Goal: Information Seeking & Learning: Learn about a topic

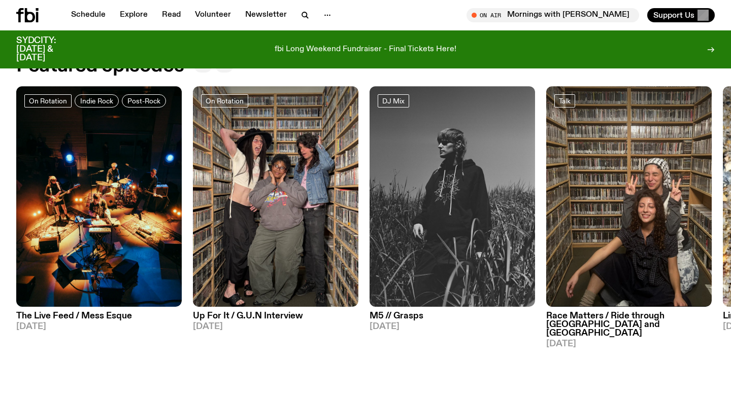
scroll to position [493, 0]
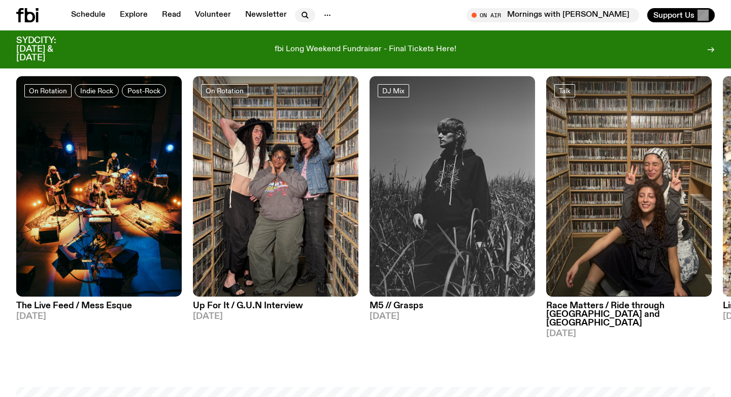
click at [304, 14] on icon "button" at bounding box center [304, 14] width 5 height 5
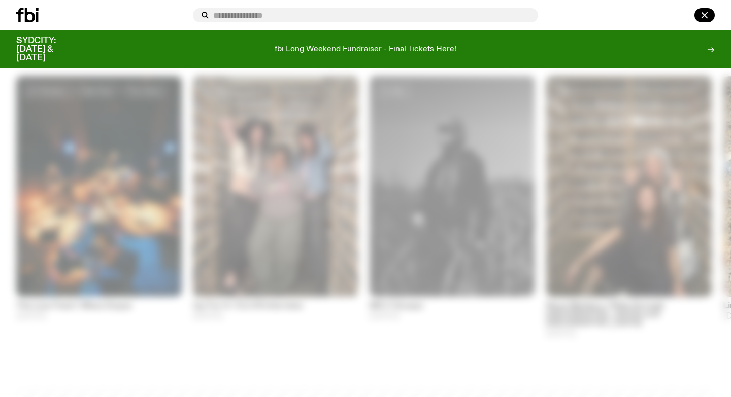
click at [185, 9] on div at bounding box center [102, 15] width 173 height 14
click at [704, 18] on icon "button" at bounding box center [704, 15] width 12 height 12
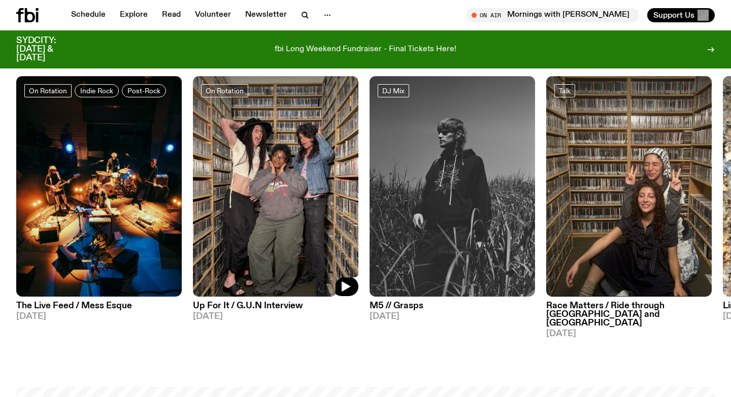
scroll to position [0, 0]
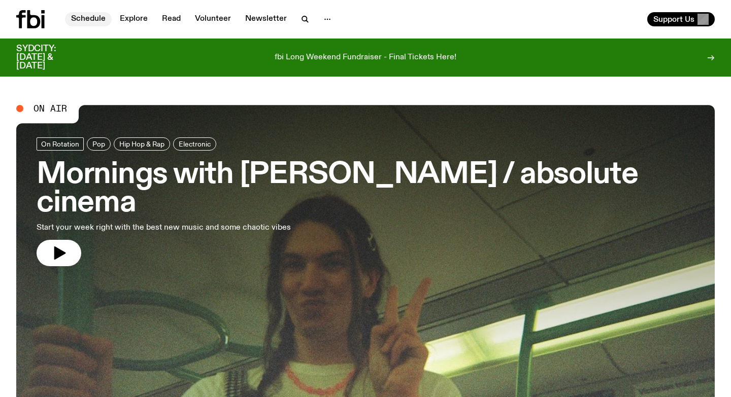
click at [91, 18] on link "Schedule" at bounding box center [88, 19] width 47 height 14
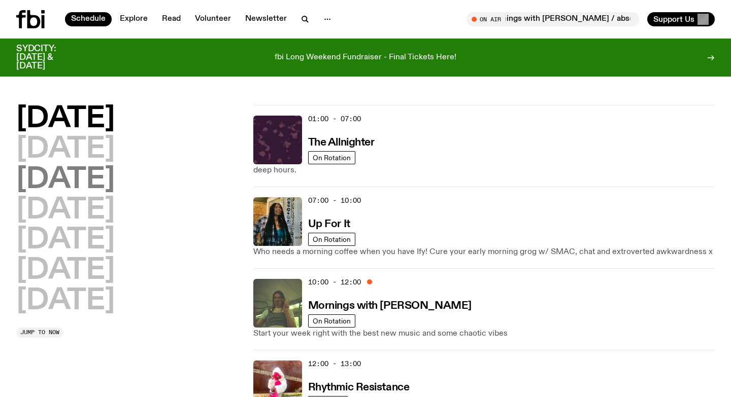
click at [115, 183] on h2 "[DATE]" at bounding box center [65, 180] width 98 height 28
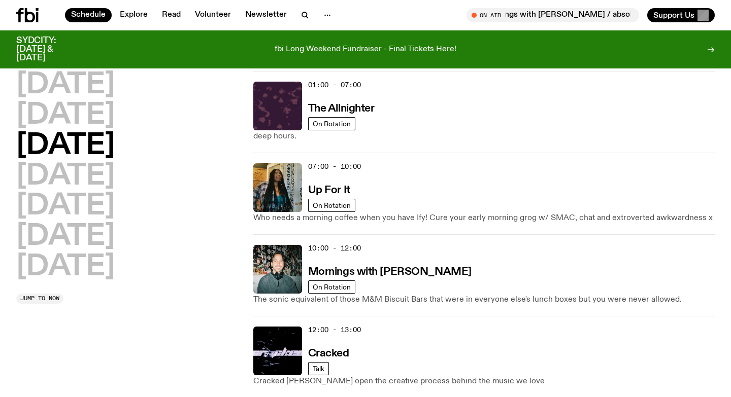
scroll to position [28, 0]
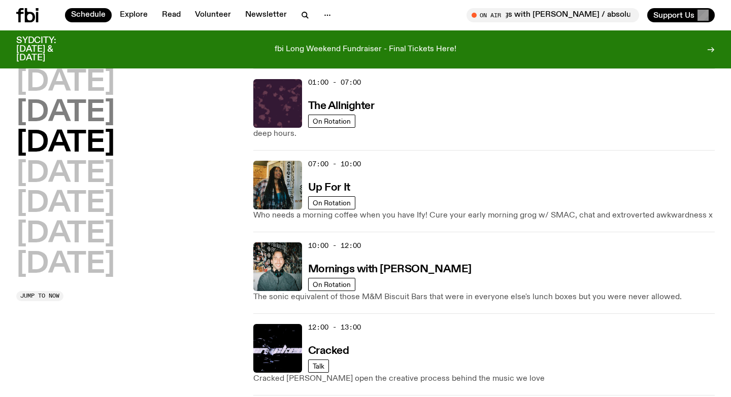
click at [94, 121] on h2 "[DATE]" at bounding box center [65, 113] width 98 height 28
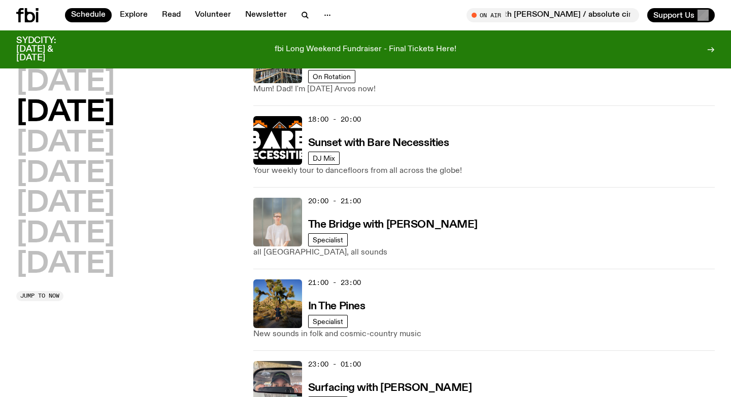
scroll to position [483, 0]
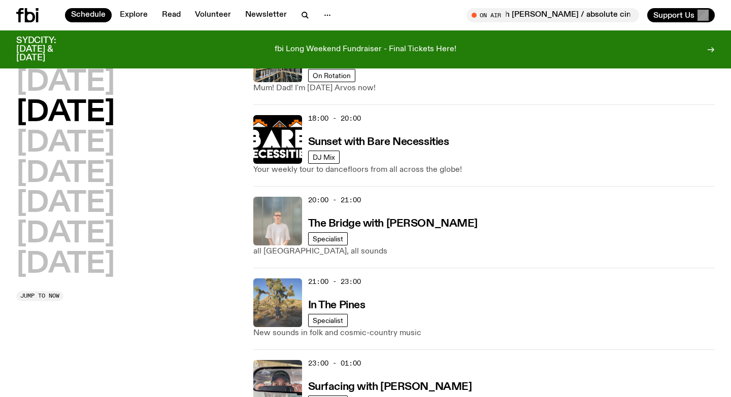
click at [281, 302] on img at bounding box center [277, 303] width 49 height 49
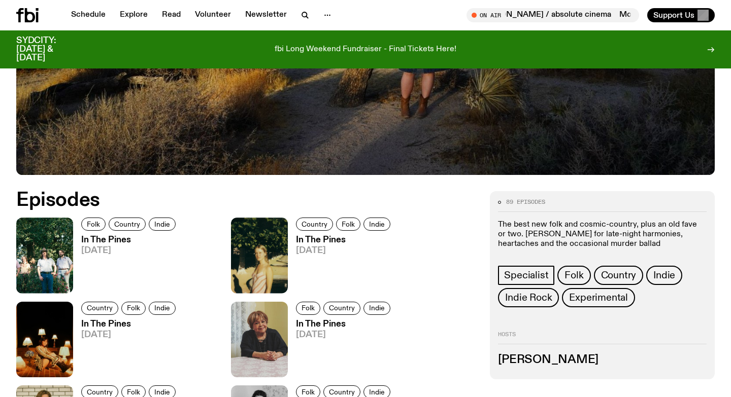
scroll to position [456, 0]
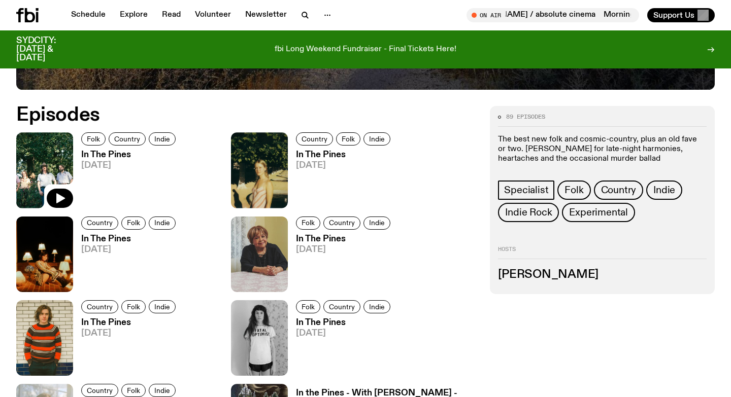
click at [47, 174] on img at bounding box center [44, 170] width 57 height 76
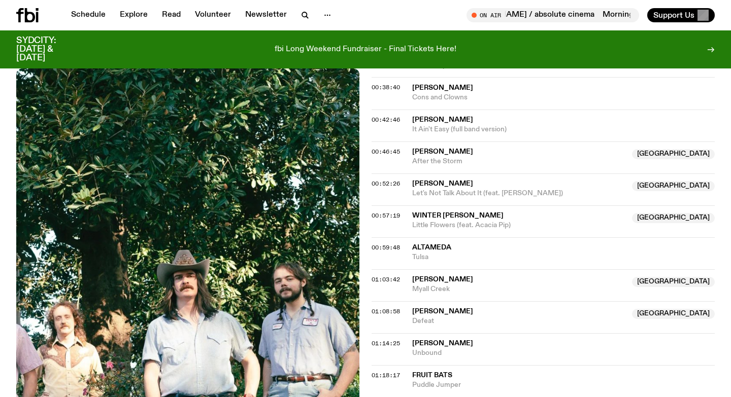
scroll to position [564, 0]
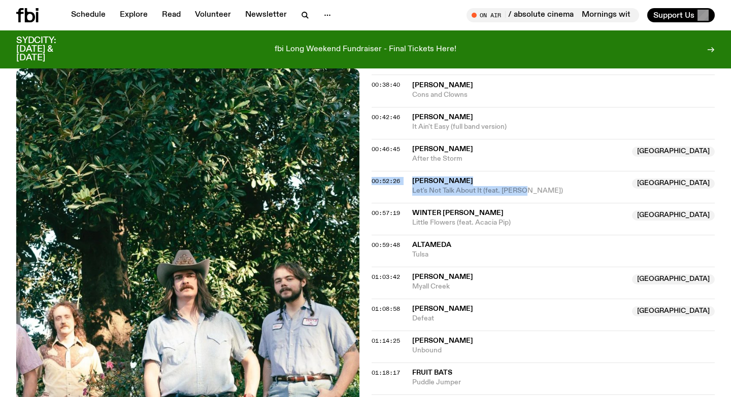
drag, startPoint x: 406, startPoint y: 178, endPoint x: 538, endPoint y: 188, distance: 132.9
click at [538, 188] on div "00:52:26 [PERSON_NAME] NSW Let's Not Talk About It (feat. [PERSON_NAME]) [GEOGR…" at bounding box center [542, 187] width 343 height 32
copy div "00:52:26 [PERSON_NAME] NSW Let's Not Talk About It (feat. [PERSON_NAME])"
click at [437, 180] on span "[PERSON_NAME]" at bounding box center [442, 181] width 61 height 7
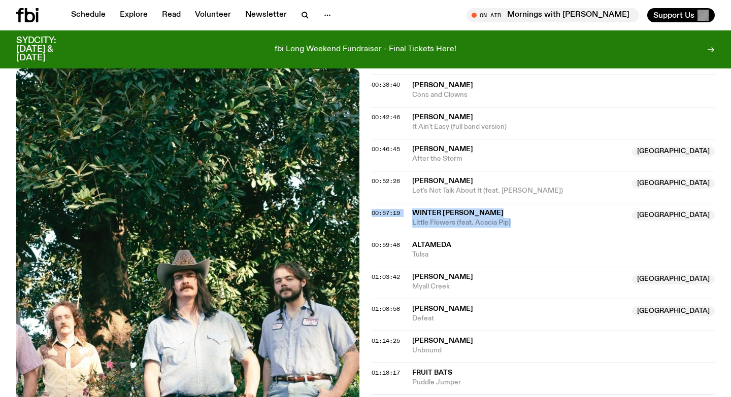
drag, startPoint x: 403, startPoint y: 209, endPoint x: 511, endPoint y: 227, distance: 109.6
click at [511, 227] on div "00:57:19 Winter [PERSON_NAME] Australia Little Flowers (feat. Acacia Pip) [GEOG…" at bounding box center [542, 219] width 343 height 32
click at [423, 208] on div "00:57:19 Winter [PERSON_NAME] Australia Little Flowers (feat. Acacia Pip) [GEOG…" at bounding box center [542, 219] width 343 height 32
click at [422, 211] on span "Winter [PERSON_NAME]" at bounding box center [457, 213] width 91 height 7
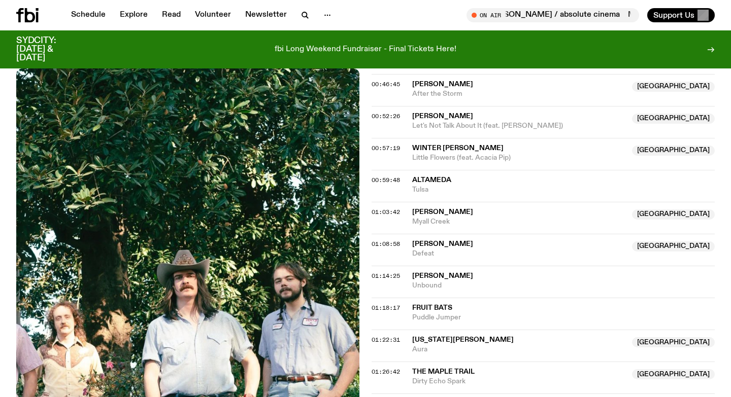
scroll to position [631, 0]
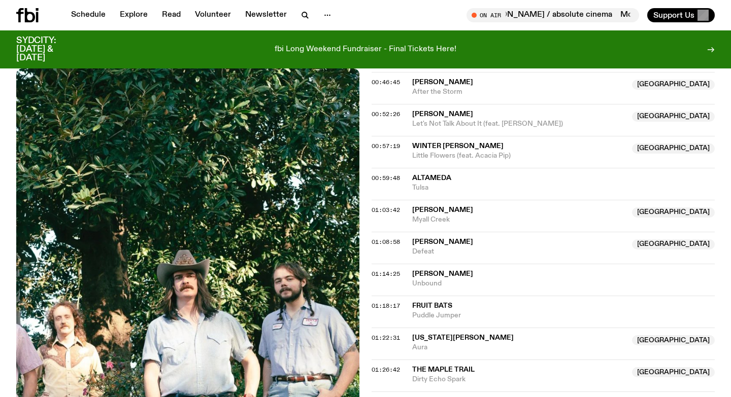
click at [410, 209] on div "01:03:42" at bounding box center [391, 211] width 41 height 6
click at [439, 210] on span "[PERSON_NAME]" at bounding box center [442, 210] width 61 height 7
click at [389, 242] on span "01:08:58" at bounding box center [385, 242] width 28 height 8
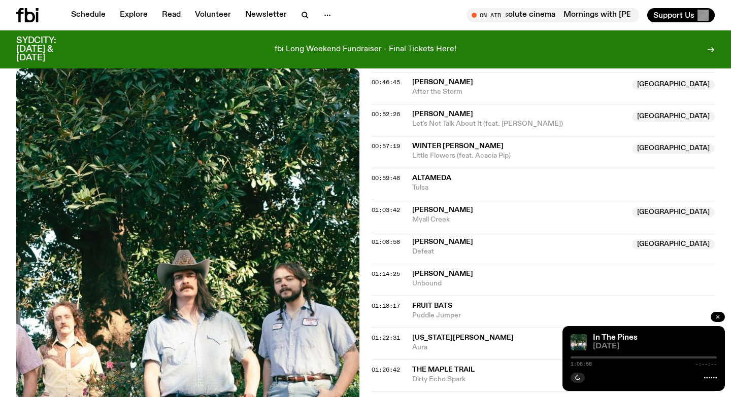
click at [717, 317] on icon "button" at bounding box center [718, 317] width 6 height 6
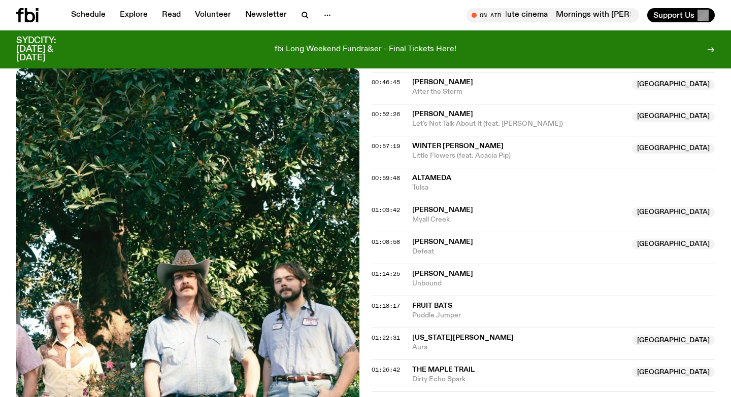
click at [444, 239] on span "[PERSON_NAME]" at bounding box center [442, 242] width 61 height 7
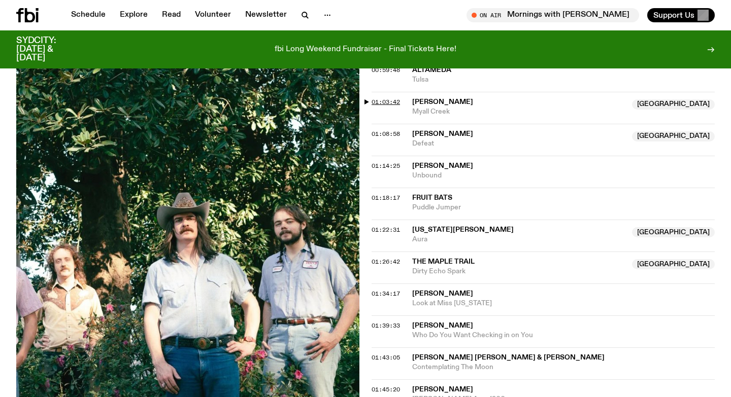
scroll to position [742, 0]
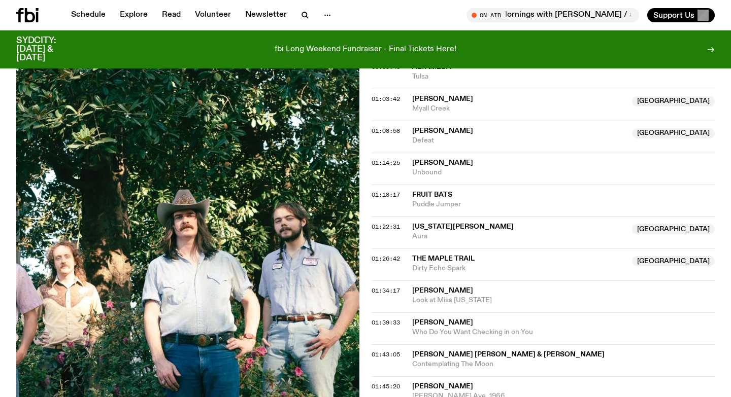
click at [434, 226] on span "[US_STATE][PERSON_NAME]" at bounding box center [462, 226] width 101 height 7
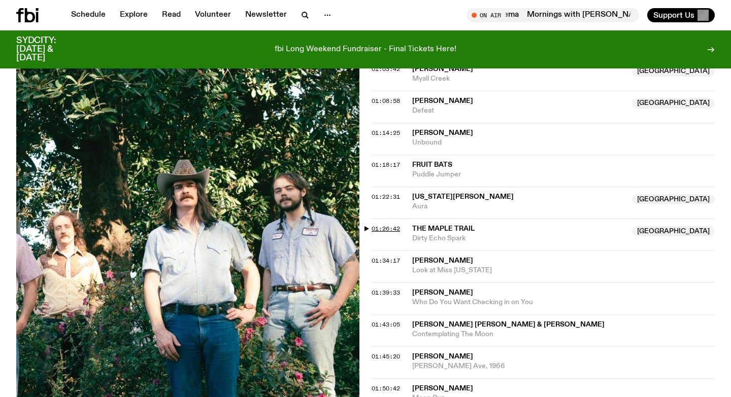
scroll to position [774, 0]
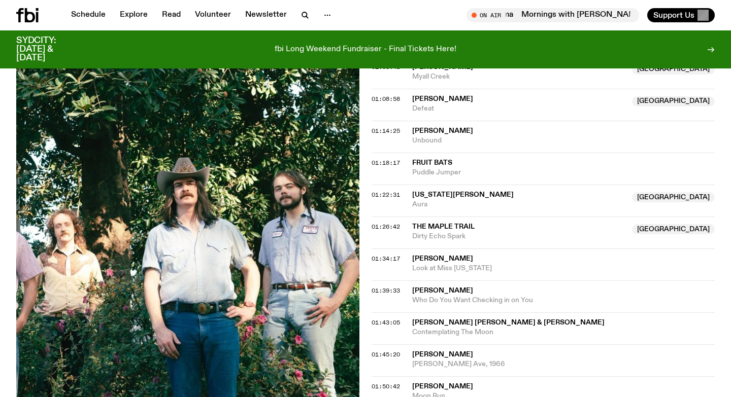
click at [430, 230] on span "The Maple Trail" at bounding box center [443, 226] width 62 height 7
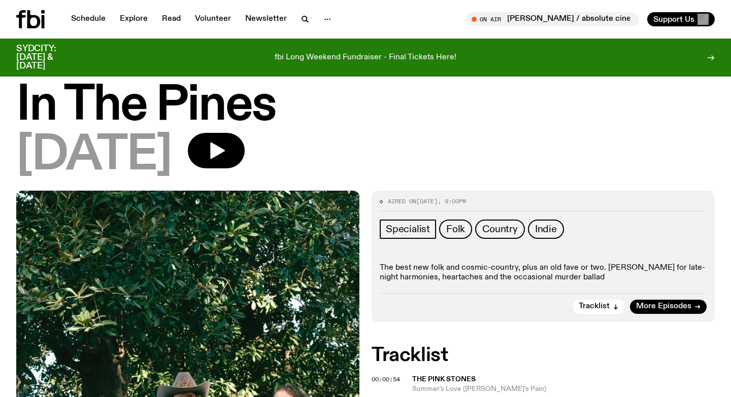
scroll to position [0, 0]
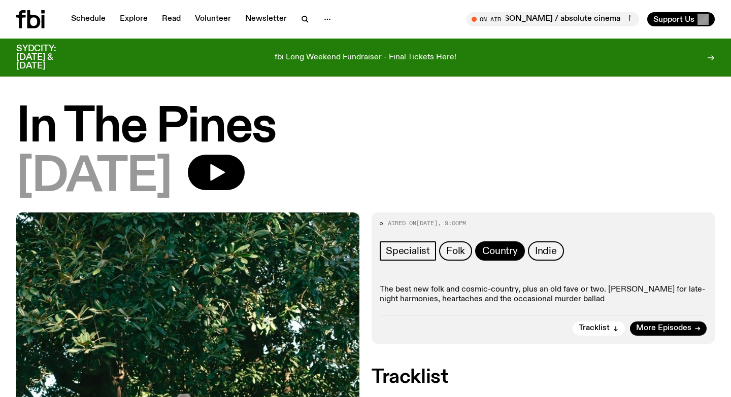
click at [486, 248] on span "Country" at bounding box center [500, 251] width 36 height 11
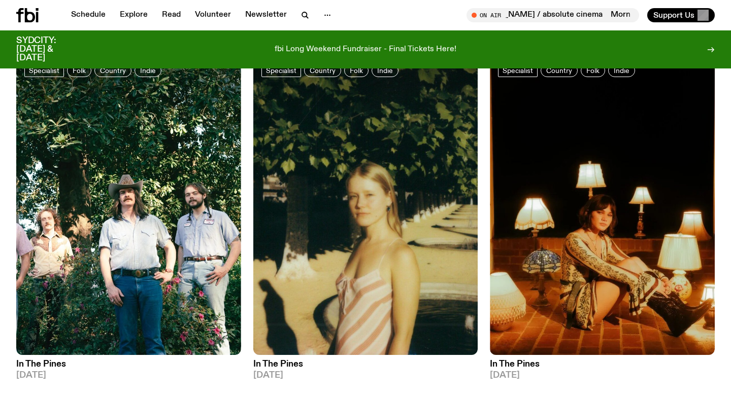
scroll to position [112, 0]
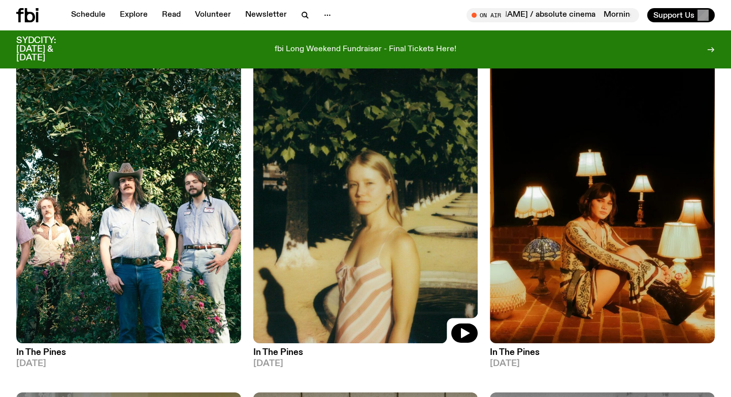
click at [406, 266] on img at bounding box center [365, 193] width 225 height 299
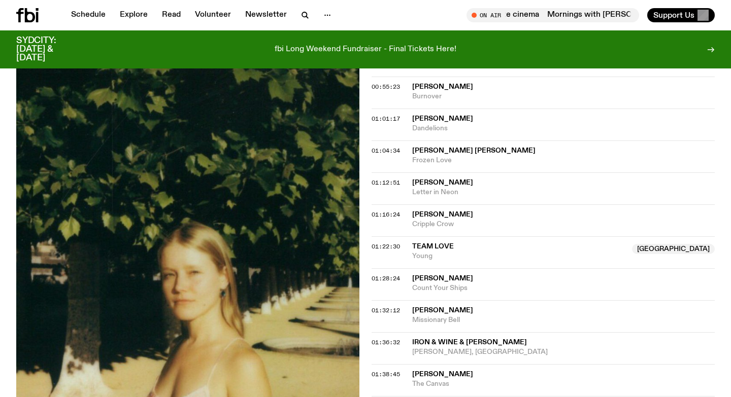
scroll to position [696, 0]
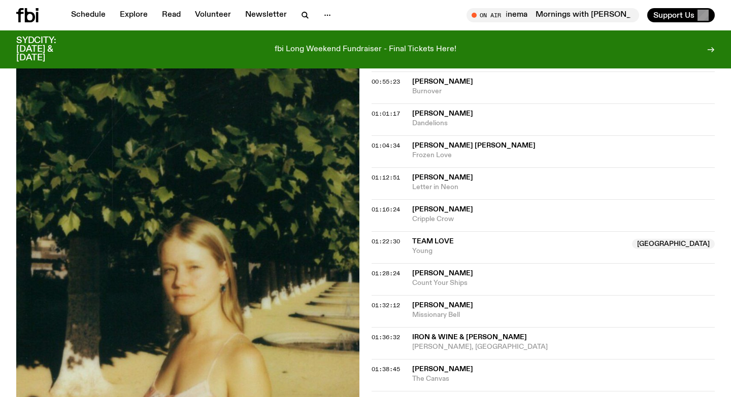
click at [418, 242] on span "Team Love" at bounding box center [433, 241] width 42 height 7
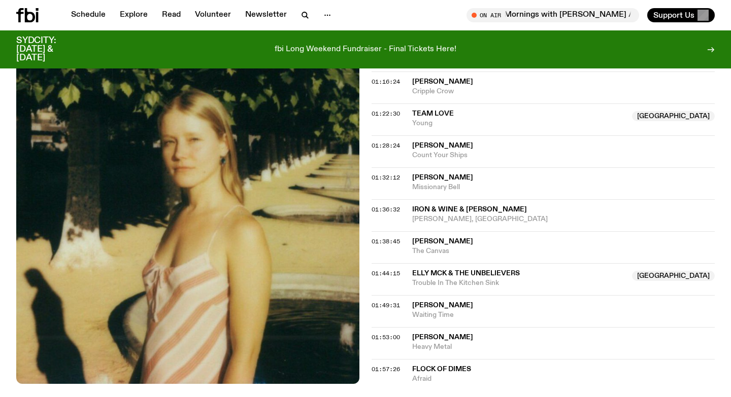
scroll to position [866, 0]
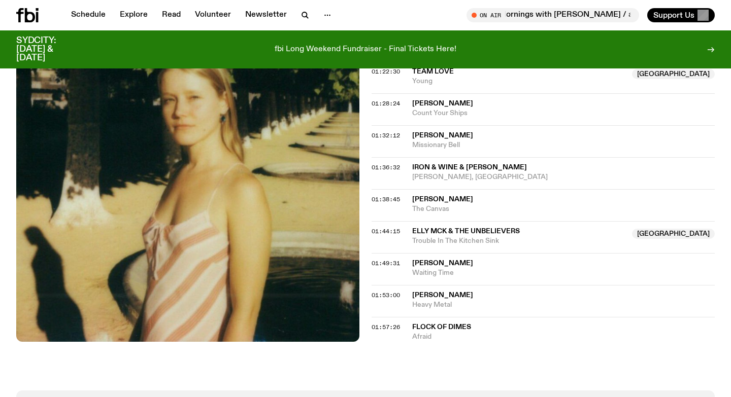
click at [440, 229] on span "Elly McK & The Unbelievers" at bounding box center [466, 231] width 108 height 7
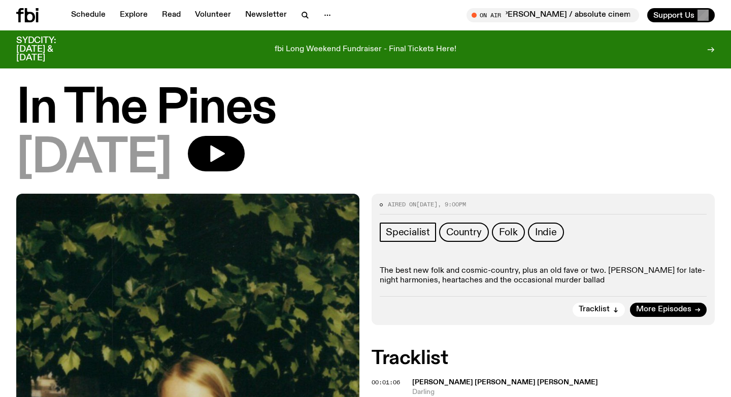
scroll to position [0, 0]
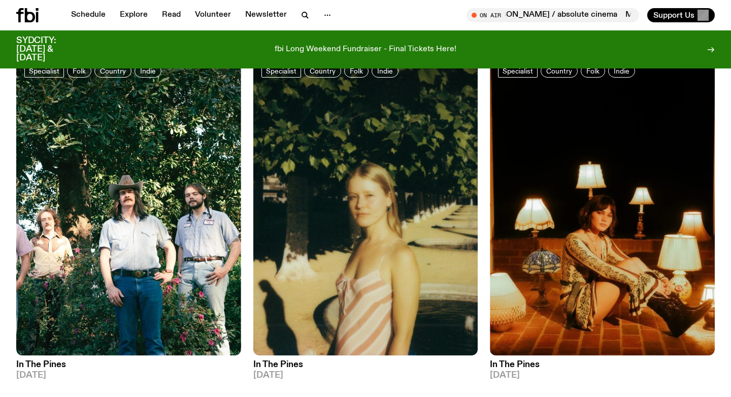
scroll to position [104, 0]
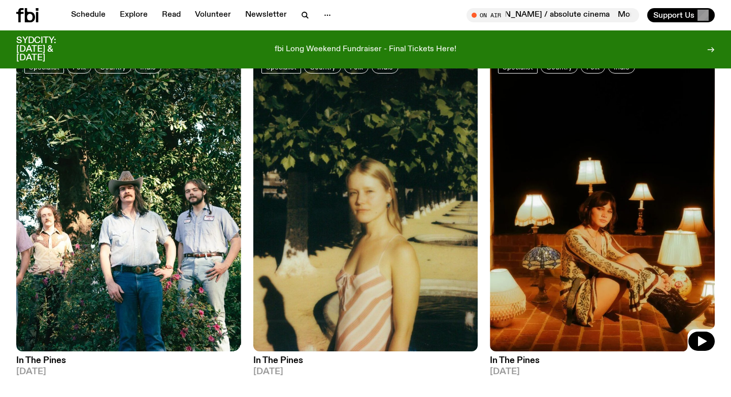
click at [571, 231] on img at bounding box center [602, 201] width 225 height 299
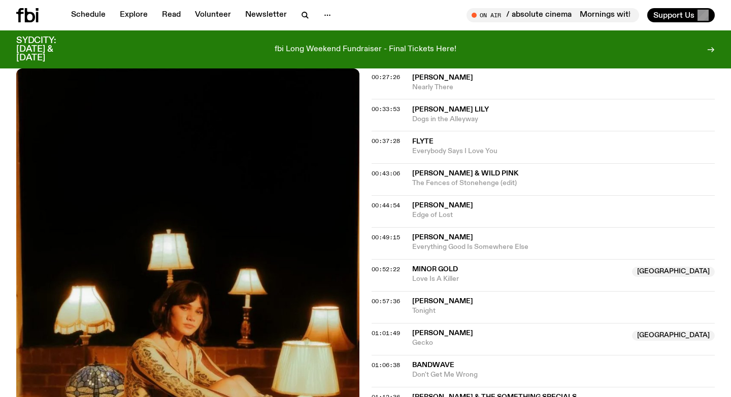
scroll to position [521, 0]
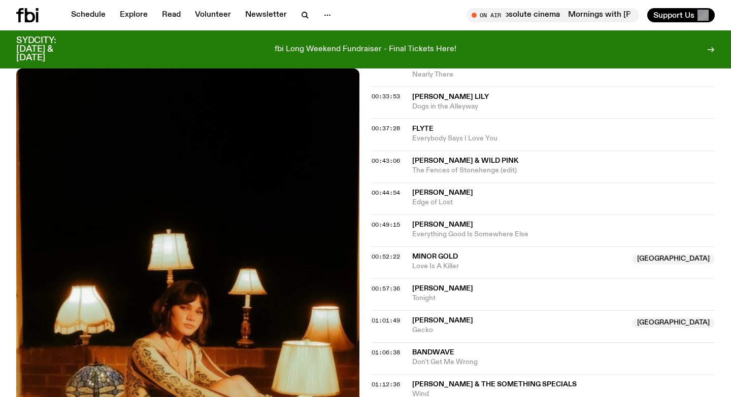
click at [428, 228] on span "[PERSON_NAME]" at bounding box center [442, 224] width 61 height 7
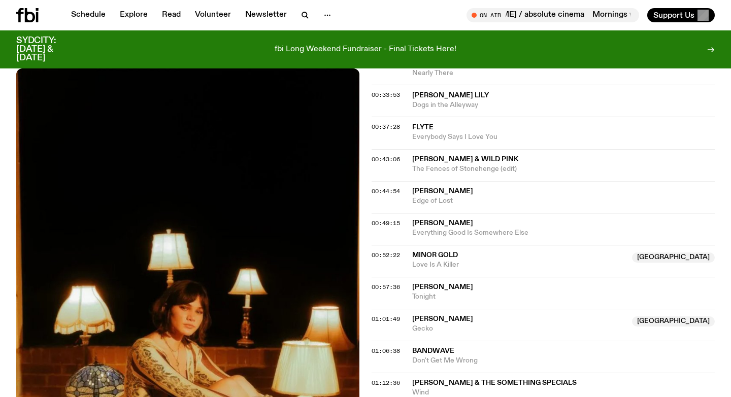
scroll to position [521, 0]
click at [430, 260] on span "Minor Gold" at bounding box center [435, 256] width 46 height 7
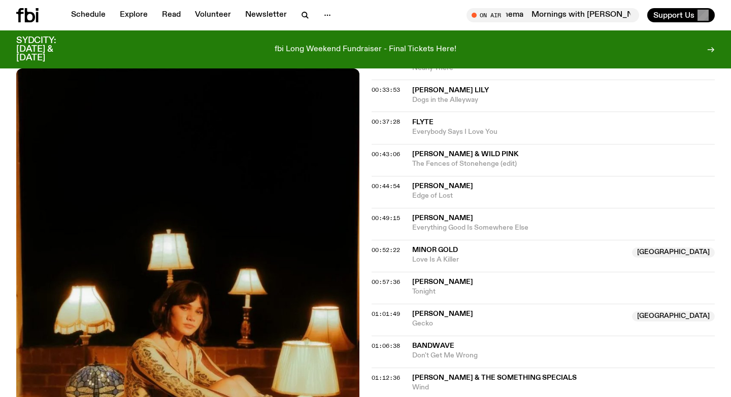
scroll to position [529, 0]
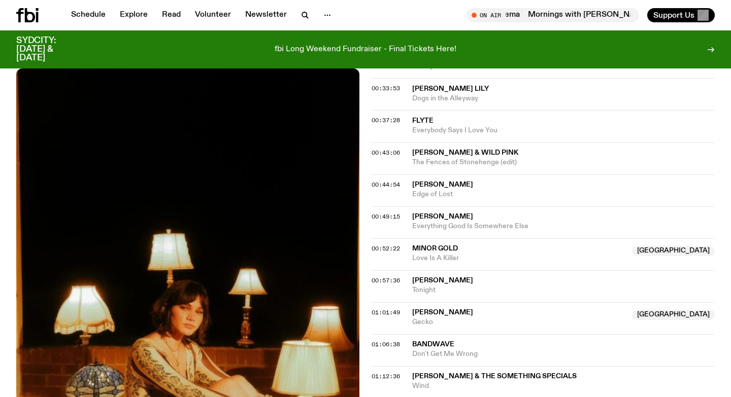
click at [435, 279] on span "[PERSON_NAME]" at bounding box center [442, 280] width 61 height 7
click at [435, 309] on span "[PERSON_NAME]" at bounding box center [442, 312] width 61 height 7
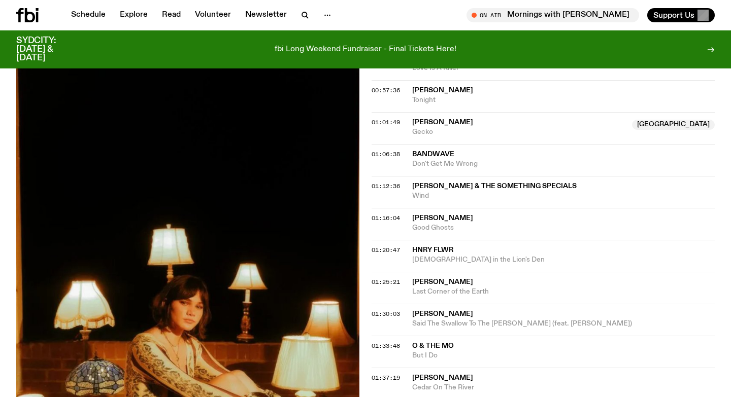
scroll to position [717, 0]
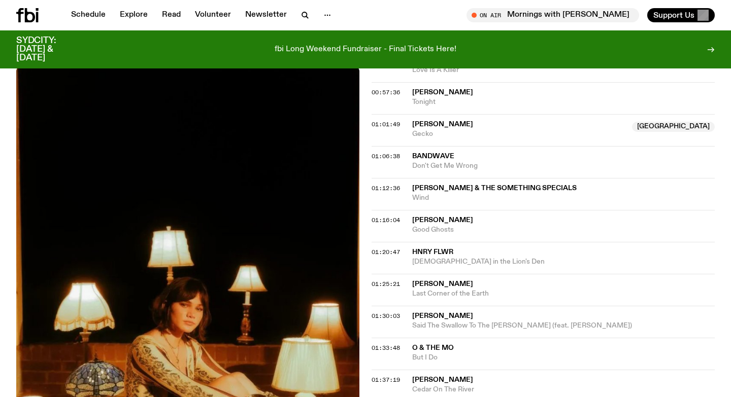
click at [444, 153] on span "Bandwave" at bounding box center [433, 156] width 42 height 7
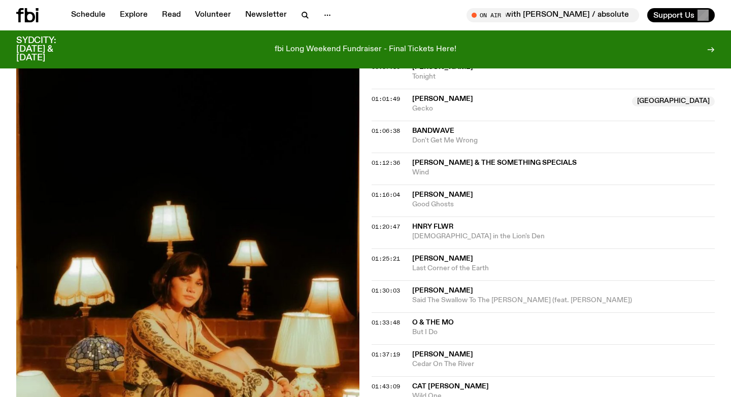
scroll to position [749, 0]
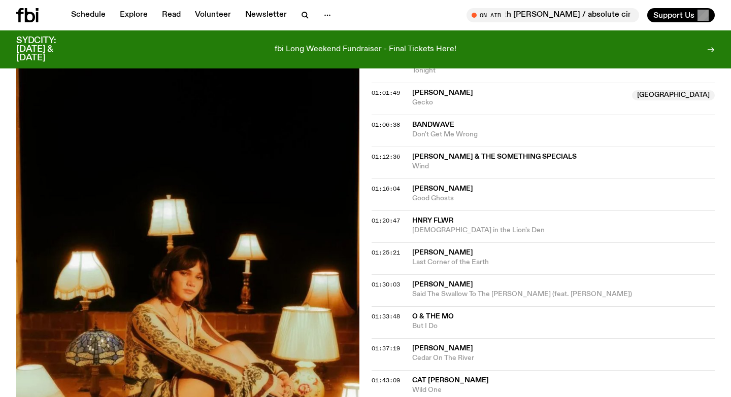
click at [465, 157] on span "[PERSON_NAME] & The Something Specials" at bounding box center [494, 156] width 164 height 7
click at [453, 192] on span "[PERSON_NAME]" at bounding box center [442, 188] width 61 height 7
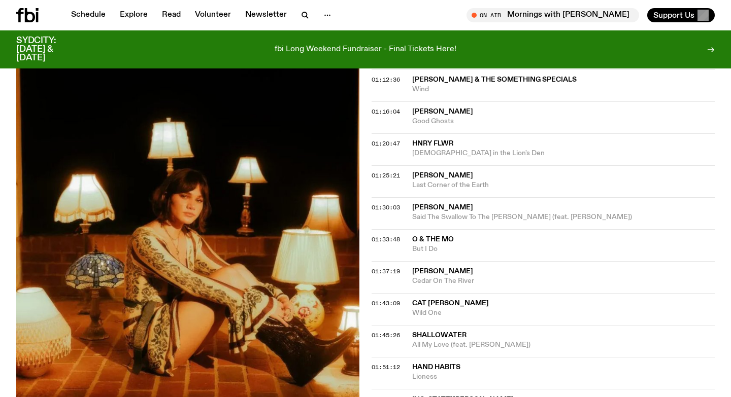
scroll to position [827, 0]
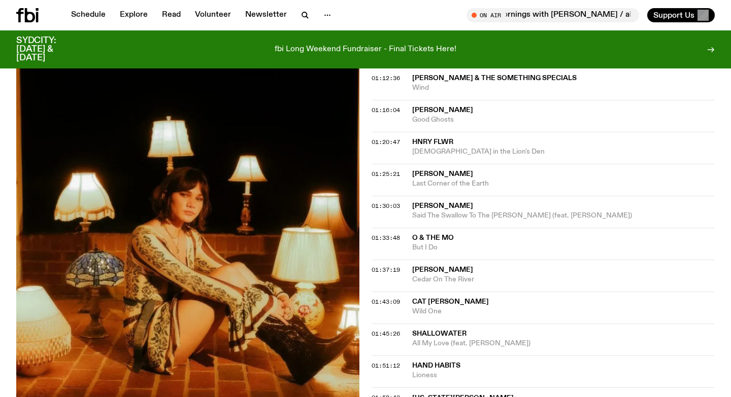
click at [439, 268] on span "[PERSON_NAME]" at bounding box center [442, 269] width 61 height 7
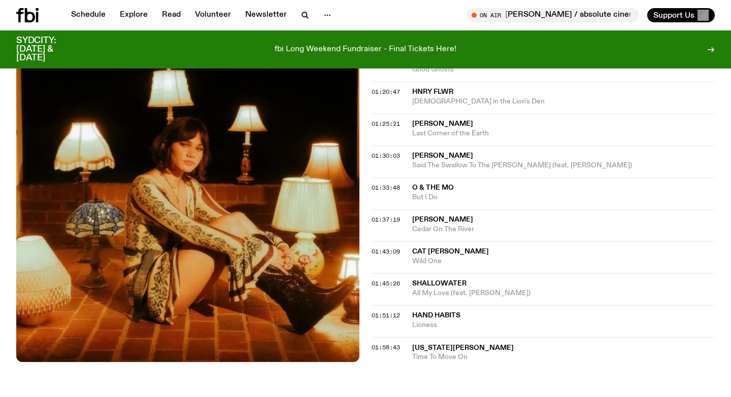
scroll to position [887, 0]
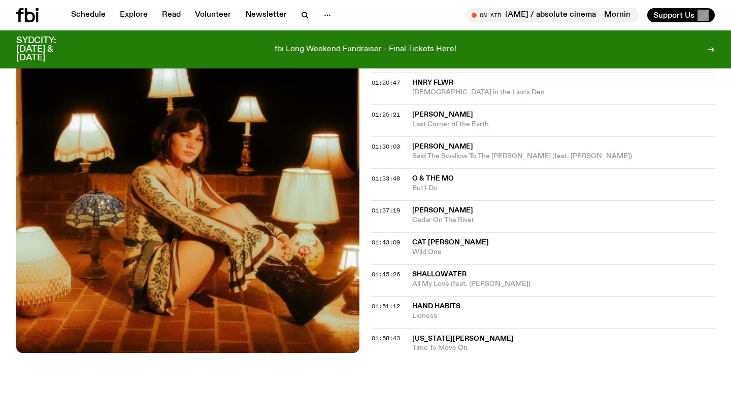
click at [434, 243] on span "Cat [PERSON_NAME]" at bounding box center [450, 242] width 77 height 7
click at [437, 273] on span "Shallowater" at bounding box center [439, 274] width 54 height 7
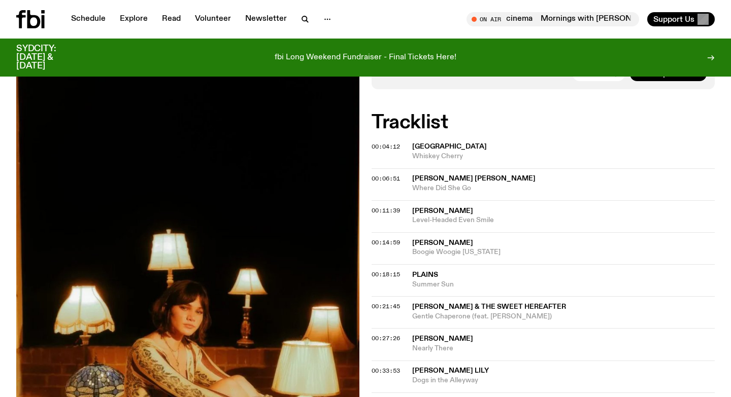
scroll to position [0, 0]
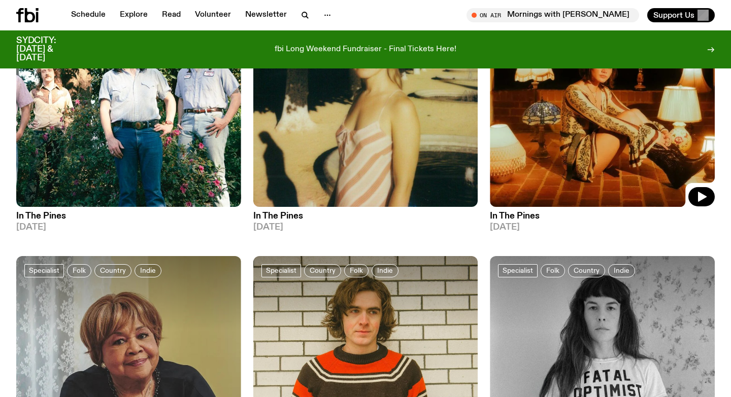
scroll to position [364, 0]
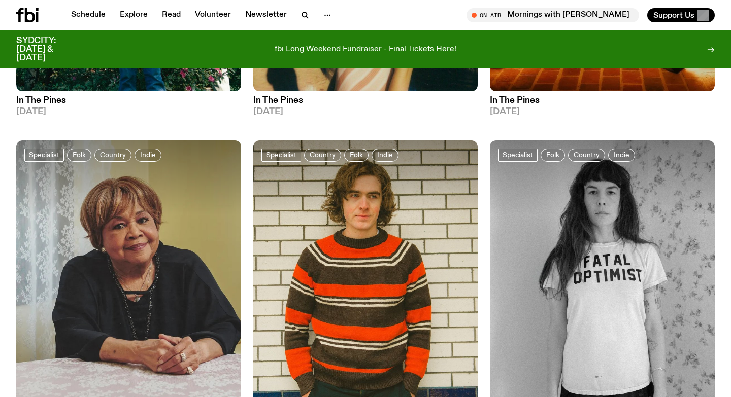
click at [131, 323] on img at bounding box center [128, 290] width 225 height 299
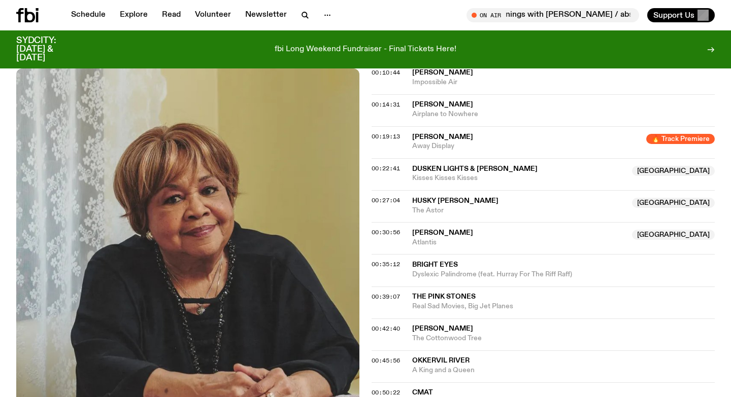
scroll to position [382, 0]
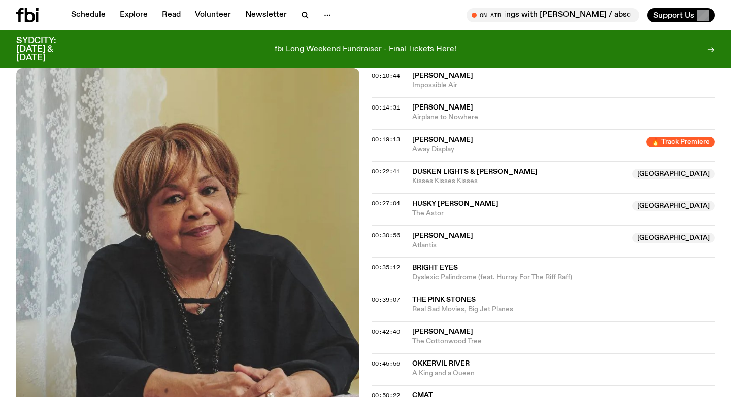
click at [424, 143] on span "[PERSON_NAME]" at bounding box center [442, 140] width 61 height 7
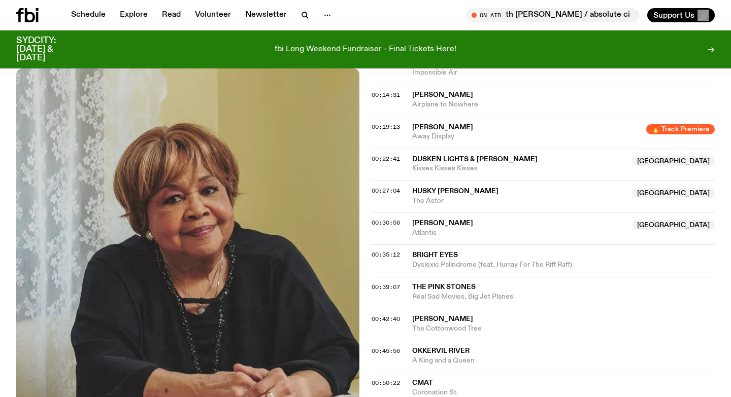
scroll to position [398, 0]
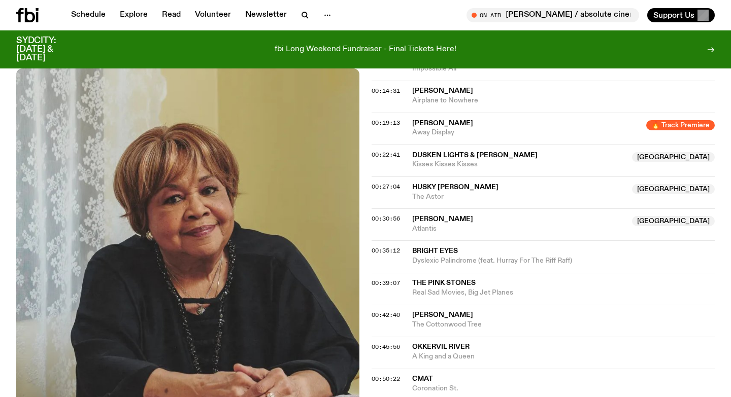
click at [447, 158] on span "Dusken Lights & [PERSON_NAME]" at bounding box center [474, 155] width 125 height 7
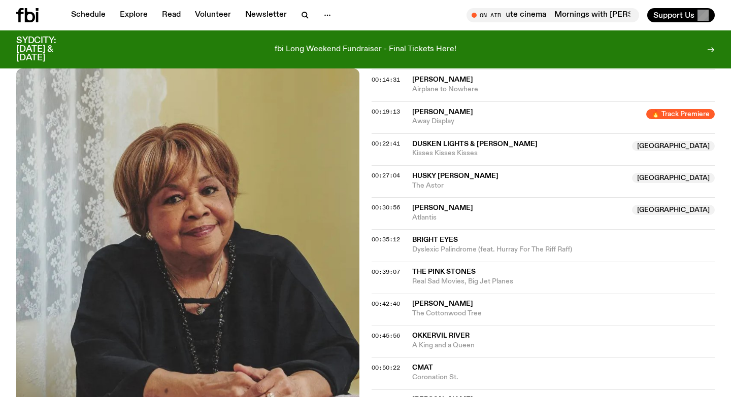
scroll to position [411, 0]
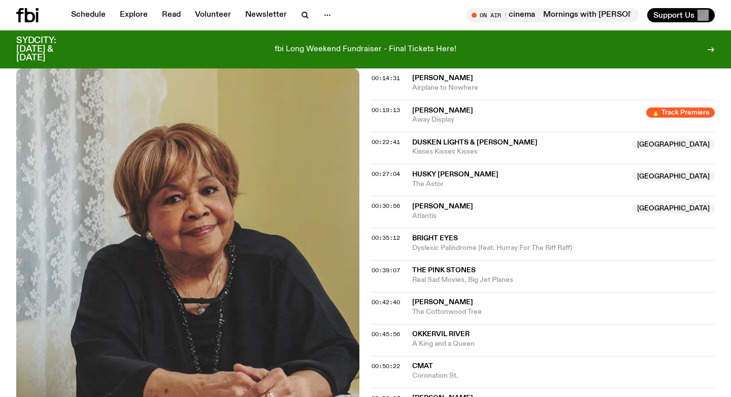
click at [440, 172] on span "Husky [PERSON_NAME]" at bounding box center [455, 174] width 86 height 7
click at [435, 207] on span "[PERSON_NAME]" at bounding box center [442, 206] width 61 height 7
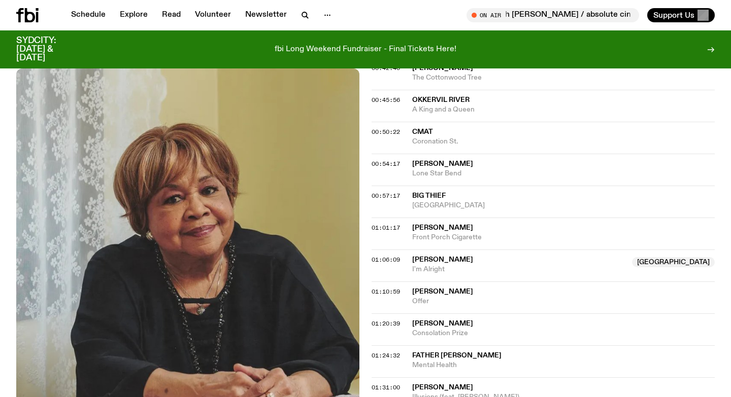
scroll to position [672, 0]
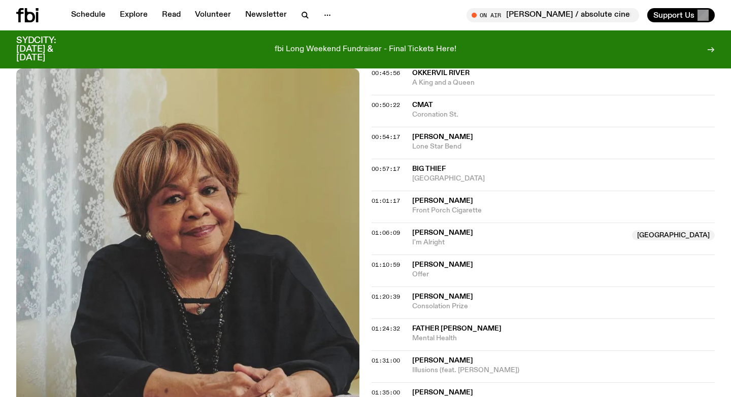
click at [420, 234] on span "[PERSON_NAME]" at bounding box center [442, 232] width 61 height 7
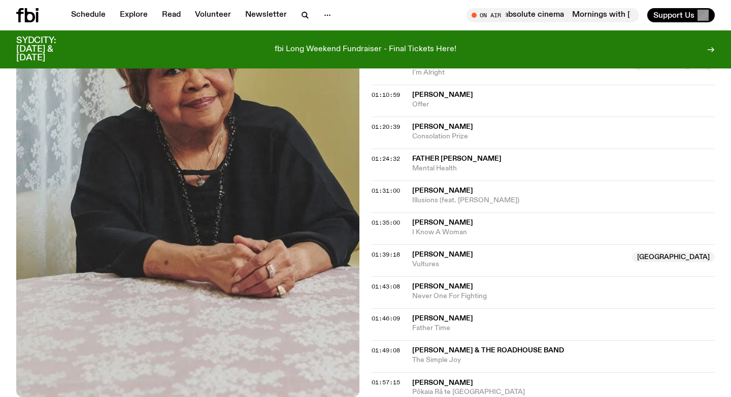
scroll to position [843, 0]
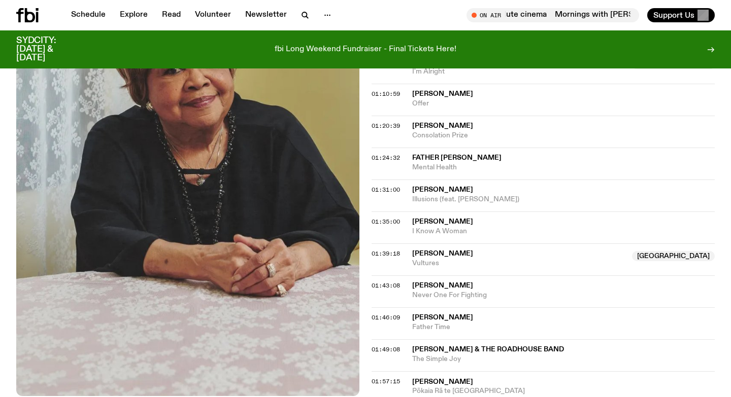
click at [429, 97] on span "[PERSON_NAME]" at bounding box center [442, 93] width 61 height 7
click at [431, 254] on span "[PERSON_NAME]" at bounding box center [442, 253] width 61 height 7
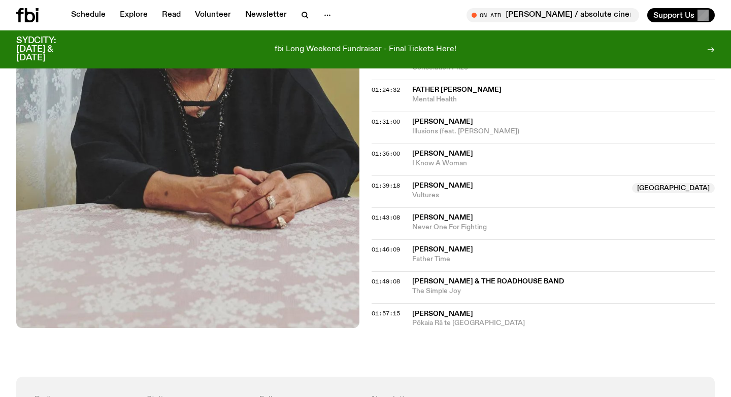
scroll to position [912, 0]
click at [461, 284] on span "[PERSON_NAME] & the Roadhouse Band" at bounding box center [488, 281] width 152 height 7
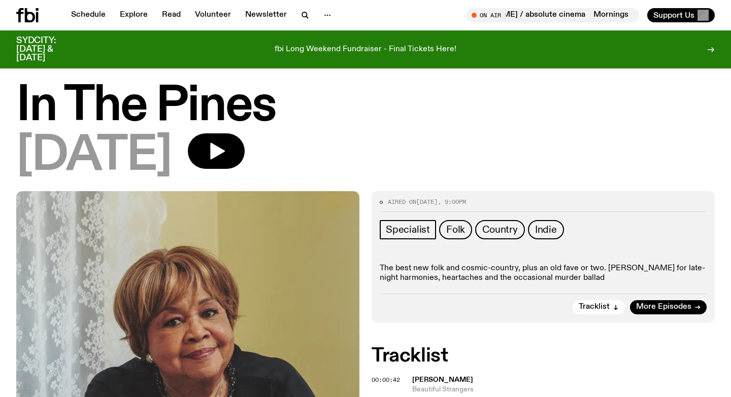
scroll to position [0, 0]
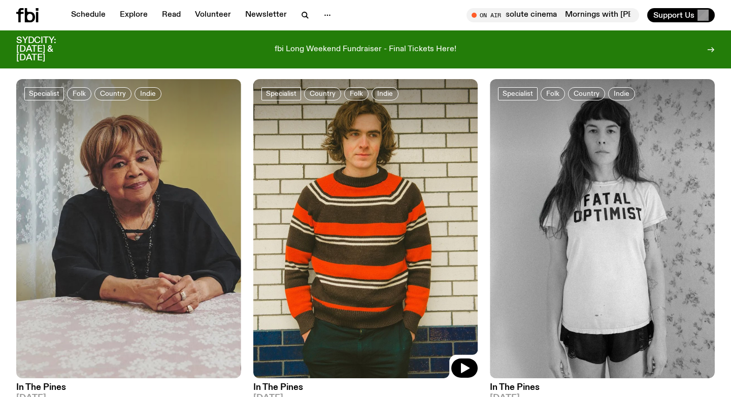
scroll to position [476, 0]
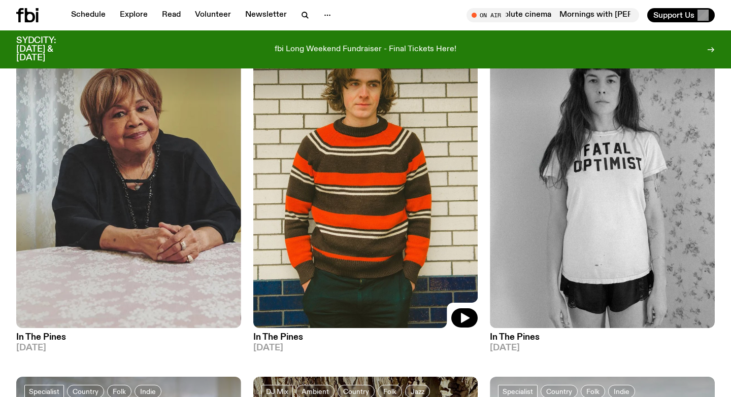
click at [339, 229] on img at bounding box center [365, 178] width 225 height 299
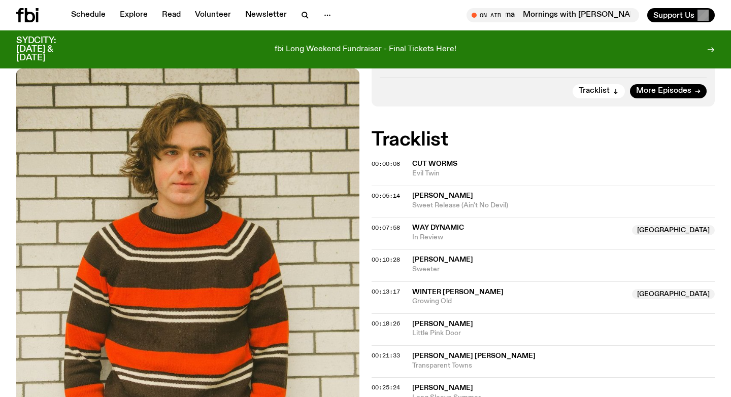
scroll to position [235, 0]
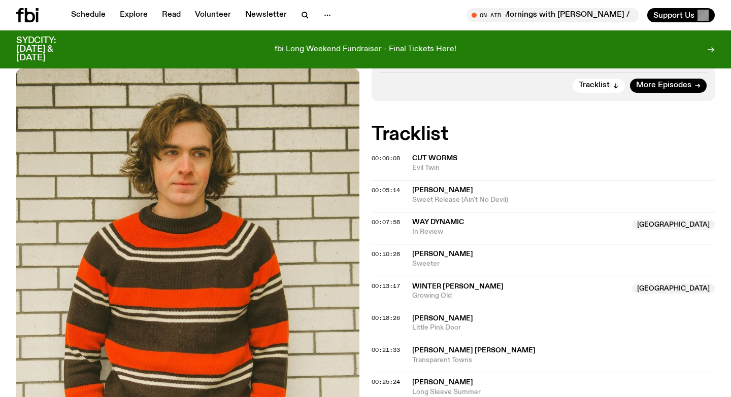
click at [428, 224] on span "Way Dynamic" at bounding box center [438, 222] width 52 height 7
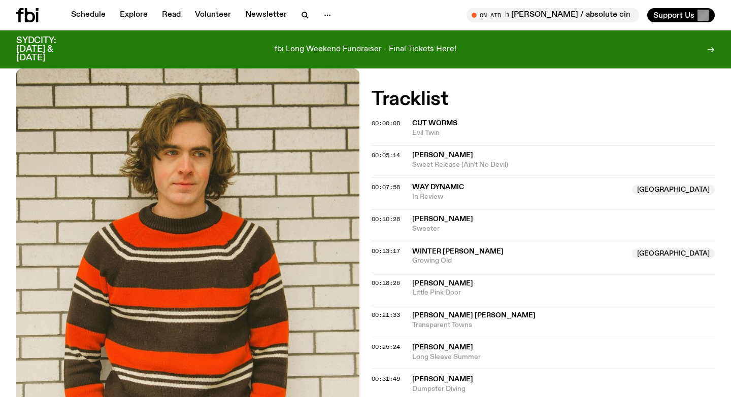
scroll to position [273, 0]
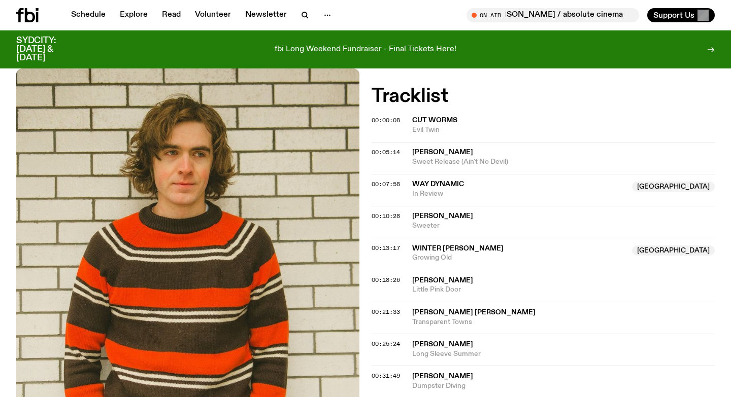
click at [459, 251] on span "Winter [PERSON_NAME]" at bounding box center [457, 248] width 91 height 7
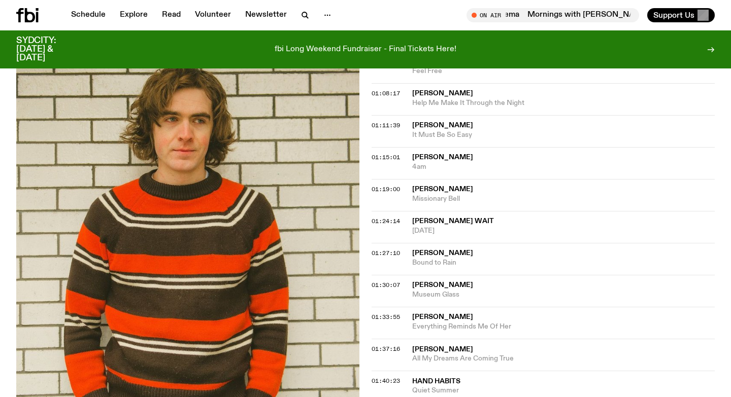
scroll to position [776, 0]
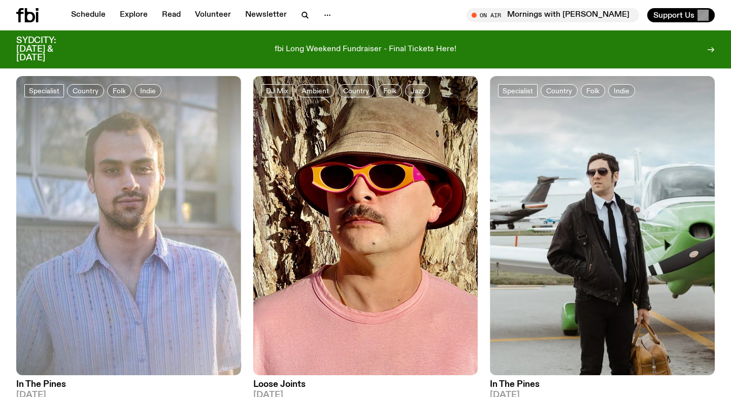
scroll to position [476, 0]
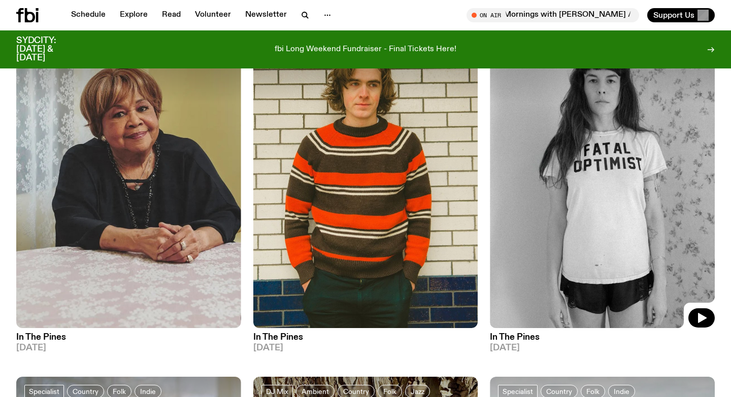
click at [629, 122] on img at bounding box center [602, 178] width 225 height 299
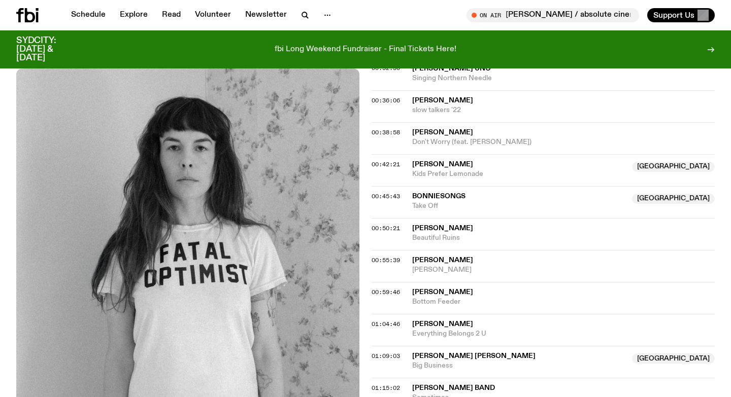
scroll to position [582, 0]
click at [457, 140] on span "Don't Worry (feat. [PERSON_NAME])" at bounding box center [563, 142] width 302 height 10
click at [446, 165] on span "[PERSON_NAME]" at bounding box center [442, 163] width 61 height 7
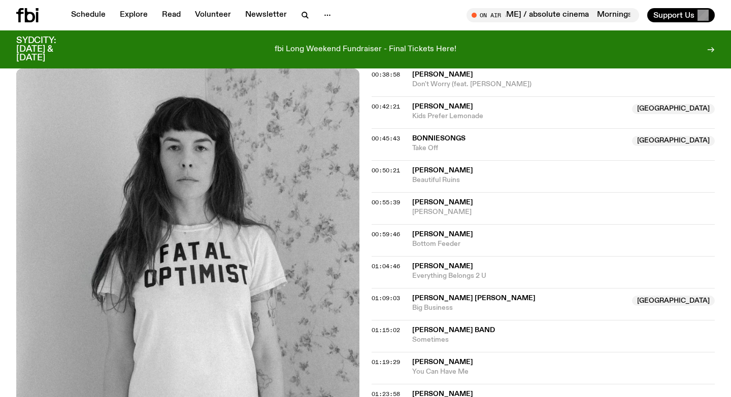
scroll to position [639, 0]
click at [428, 138] on span "Bonniesongs" at bounding box center [438, 137] width 53 height 7
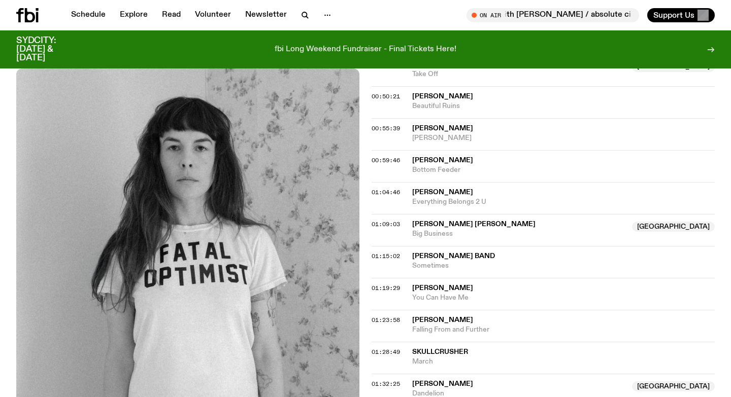
scroll to position [712, 0]
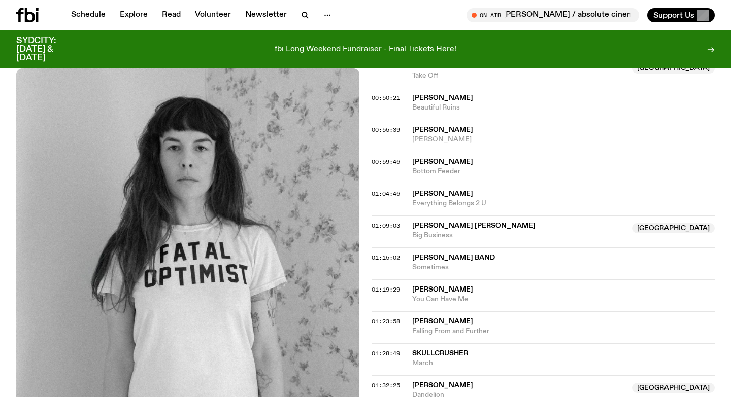
click at [421, 223] on span "[PERSON_NAME] [PERSON_NAME]" at bounding box center [473, 225] width 123 height 7
click at [369, 223] on div "Aired on [DATE] 9:00pm Specialist Folk Country Indie The best new folk and cosm…" at bounding box center [365, 67] width 731 height 1148
click at [373, 225] on span "01:09:03" at bounding box center [385, 226] width 28 height 8
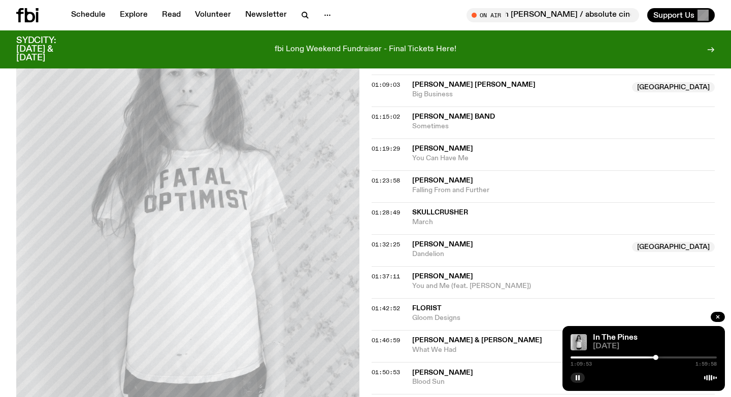
scroll to position [859, 0]
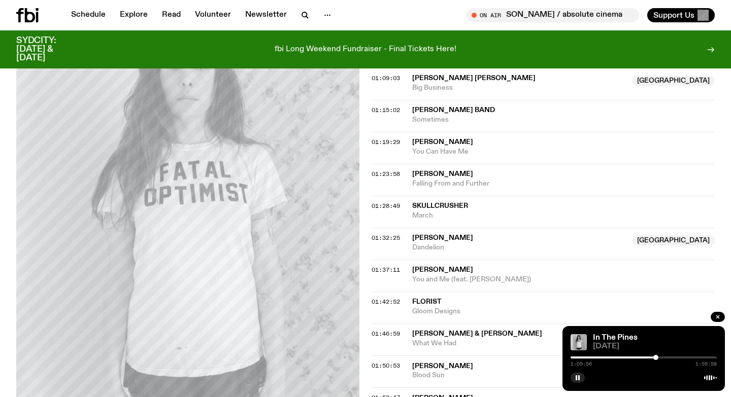
click at [435, 239] on span "[PERSON_NAME]" at bounding box center [442, 237] width 61 height 7
click at [580, 371] on div at bounding box center [643, 377] width 146 height 12
click at [577, 377] on icon "button" at bounding box center [577, 378] width 6 height 6
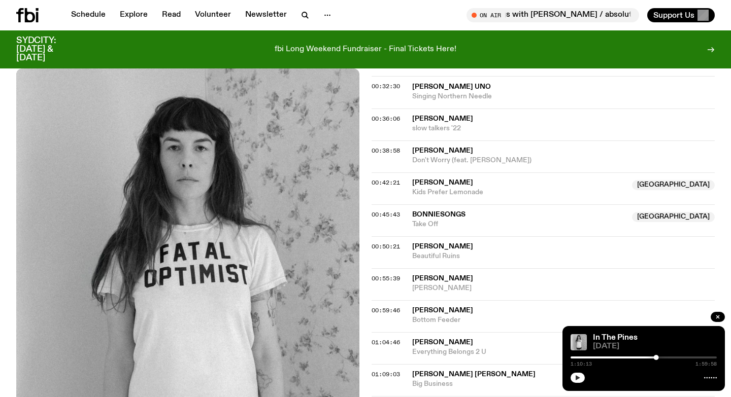
scroll to position [0, 0]
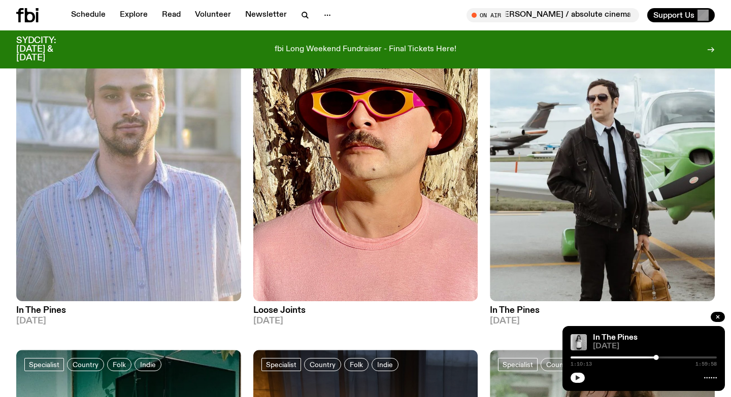
scroll to position [852, 0]
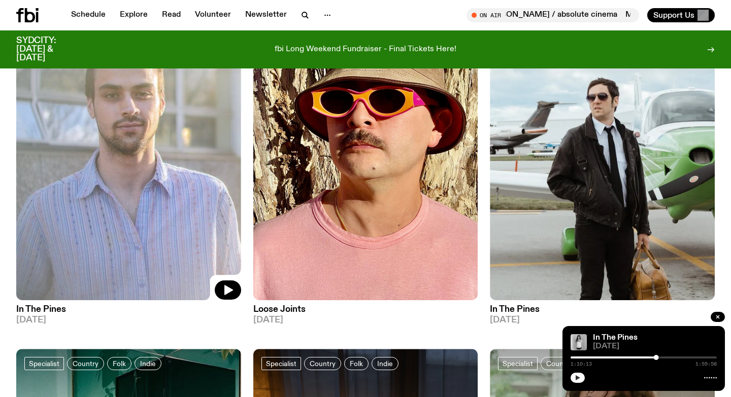
click at [150, 221] on img at bounding box center [128, 150] width 225 height 299
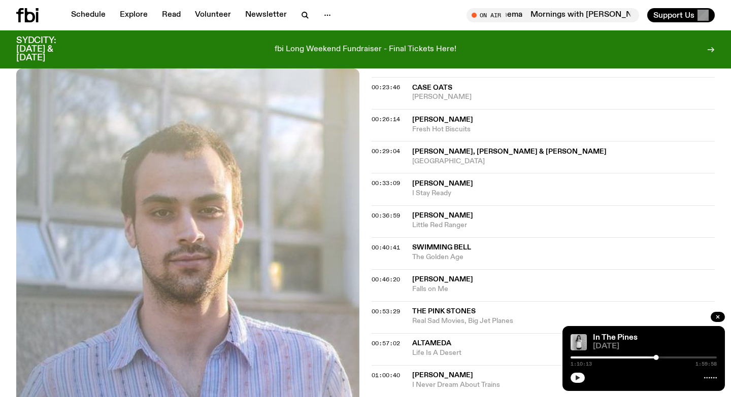
scroll to position [482, 0]
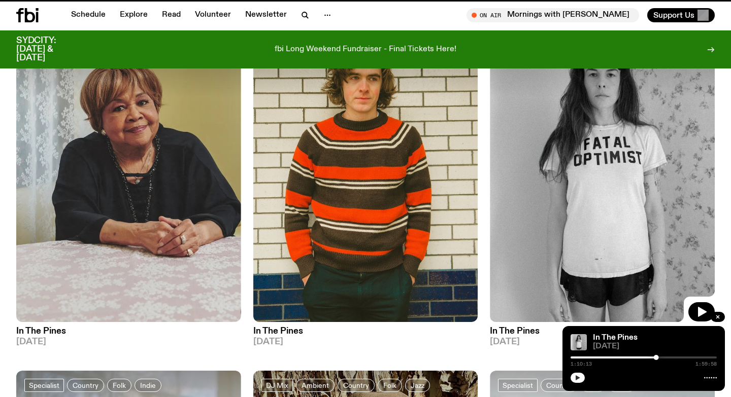
scroll to position [852, 0]
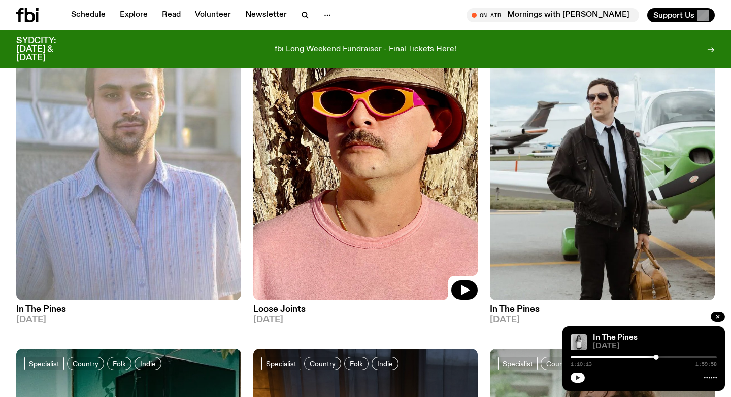
click at [349, 148] on img at bounding box center [365, 150] width 225 height 299
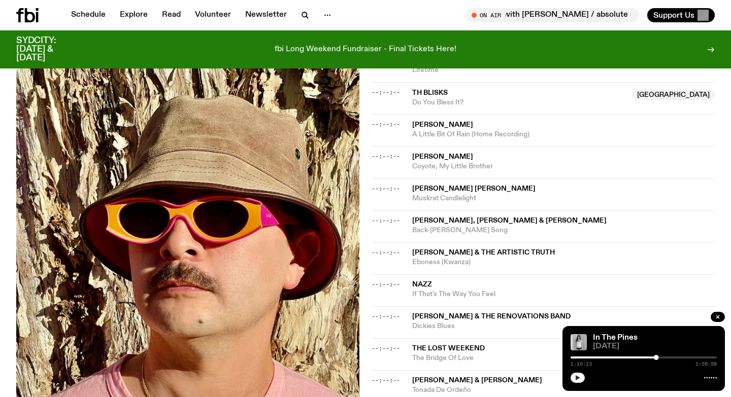
scroll to position [481, 0]
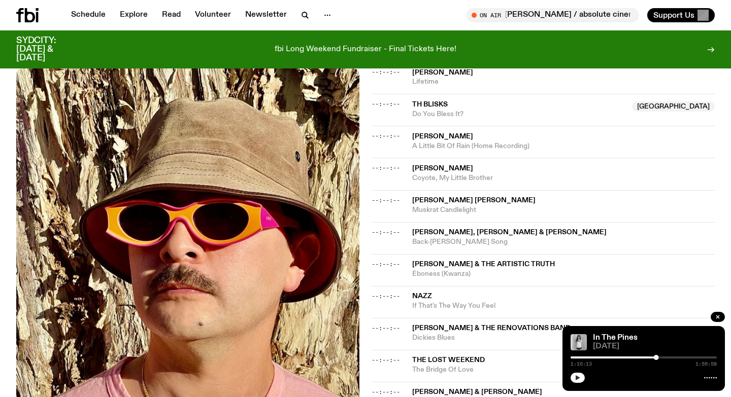
click at [434, 107] on span "Th Blisks" at bounding box center [430, 104] width 36 height 7
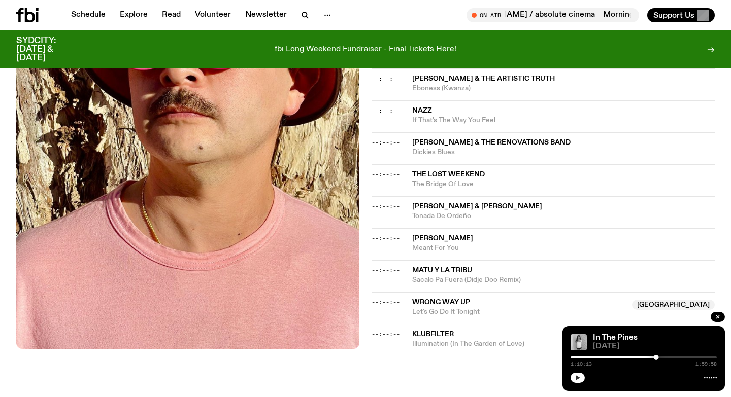
scroll to position [0, 0]
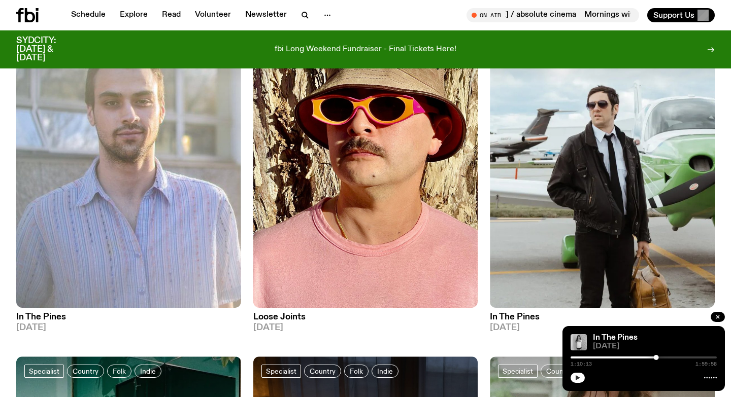
scroll to position [843, 0]
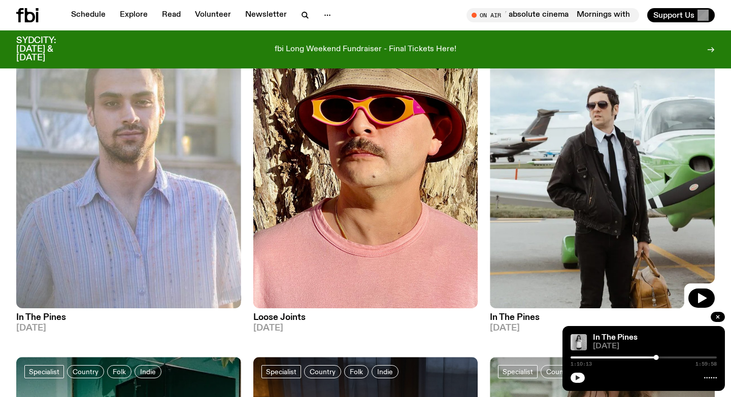
click at [649, 214] on img at bounding box center [602, 158] width 225 height 299
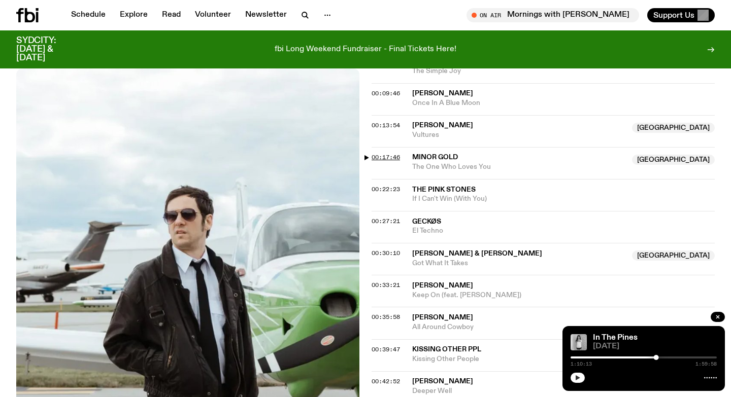
scroll to position [387, 0]
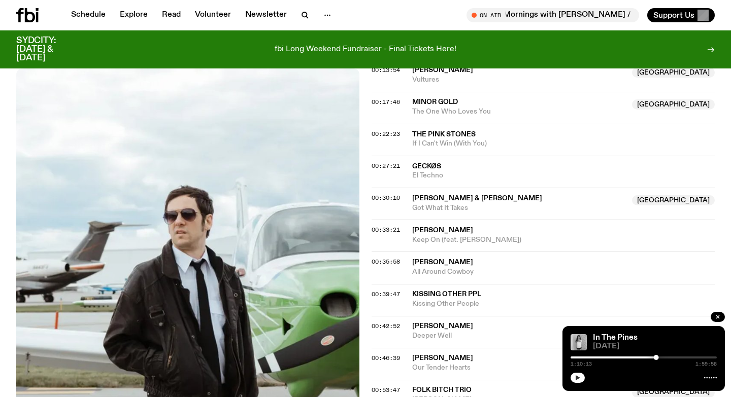
click at [455, 196] on span "[PERSON_NAME] & [PERSON_NAME]" at bounding box center [477, 198] width 130 height 7
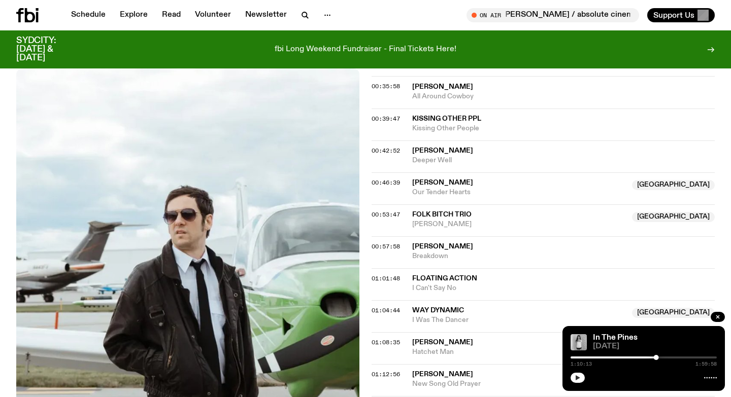
scroll to position [563, 0]
click at [423, 184] on span "[PERSON_NAME]" at bounding box center [442, 182] width 61 height 7
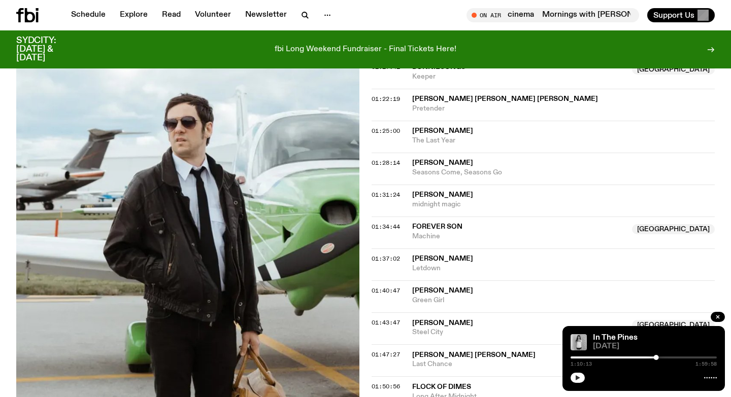
scroll to position [903, 0]
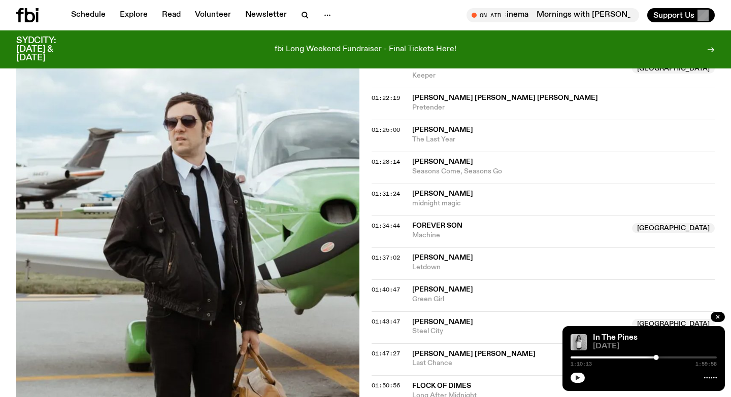
click at [412, 226] on span "Forever Son" at bounding box center [437, 225] width 50 height 7
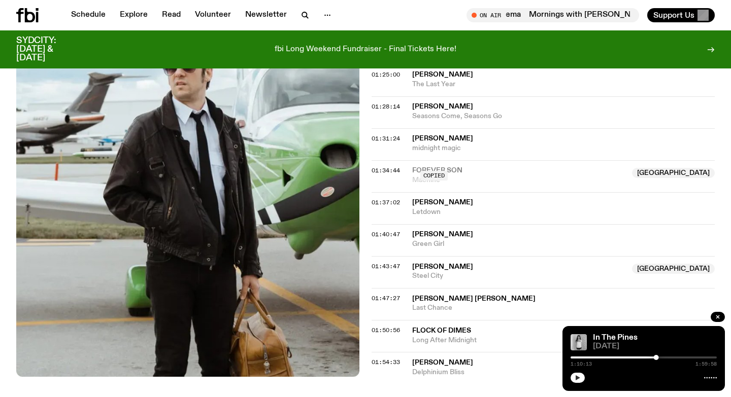
scroll to position [981, 0]
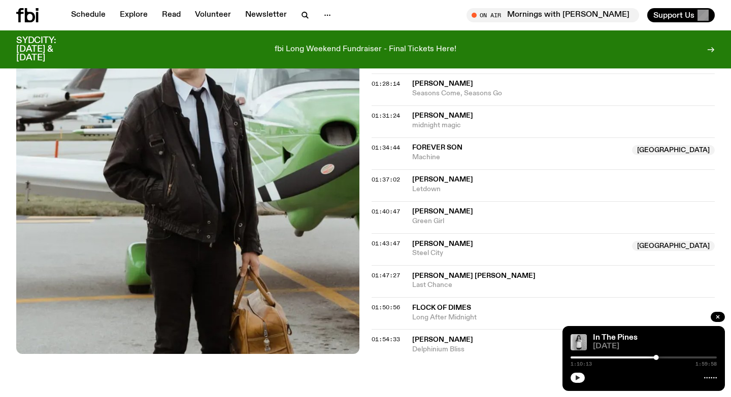
click at [427, 159] on span "Machine" at bounding box center [519, 158] width 214 height 10
click at [433, 245] on span "[PERSON_NAME]" at bounding box center [442, 244] width 61 height 7
click at [371, 243] on span "01:43:47" at bounding box center [385, 244] width 28 height 8
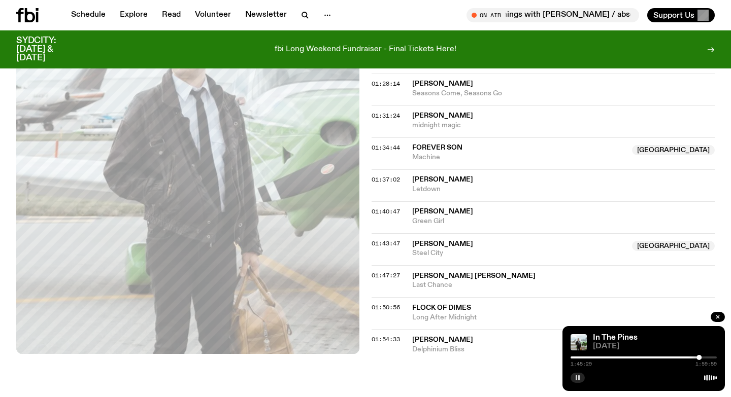
click at [582, 379] on button "button" at bounding box center [577, 378] width 14 height 10
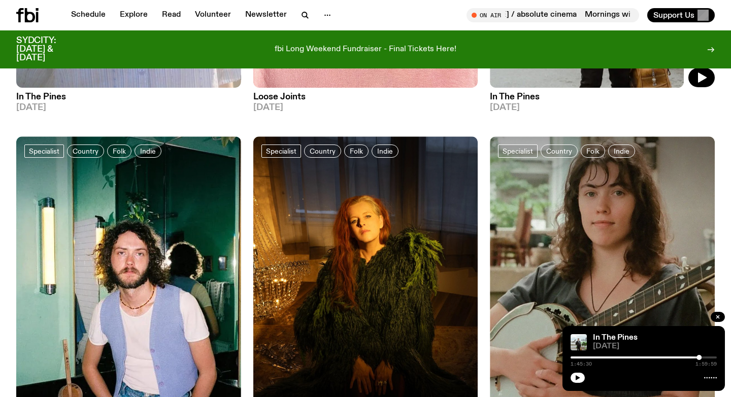
scroll to position [1195, 0]
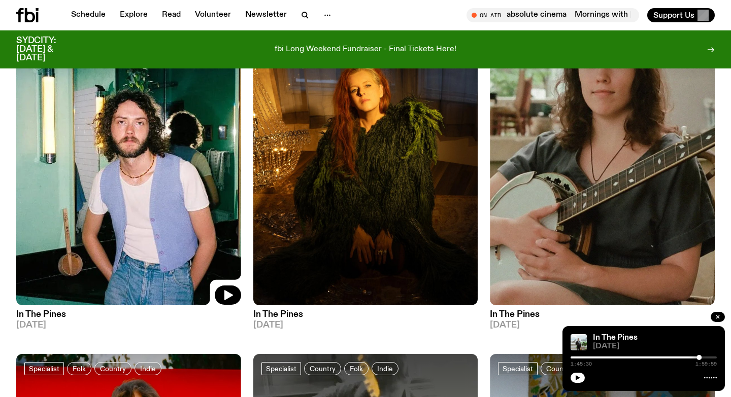
click at [161, 207] on img at bounding box center [128, 155] width 225 height 299
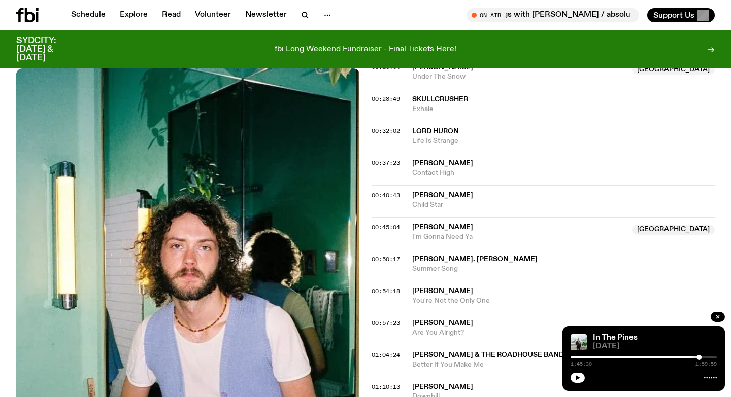
scroll to position [498, 0]
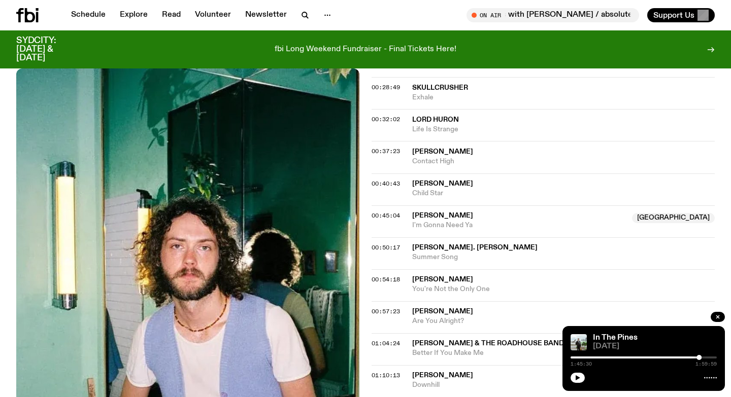
click at [423, 216] on span "[PERSON_NAME]" at bounding box center [442, 215] width 61 height 7
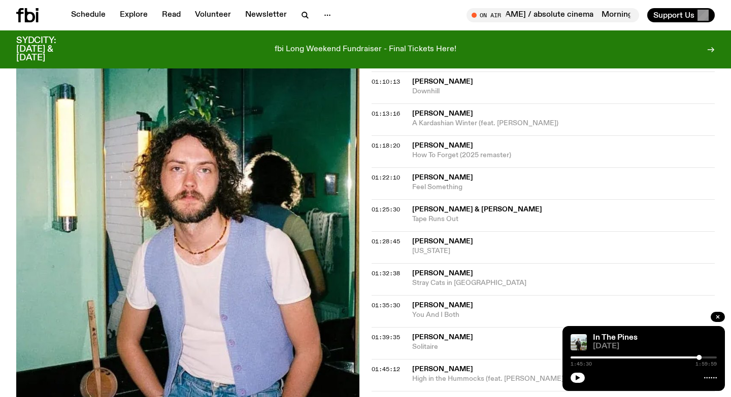
scroll to position [761, 0]
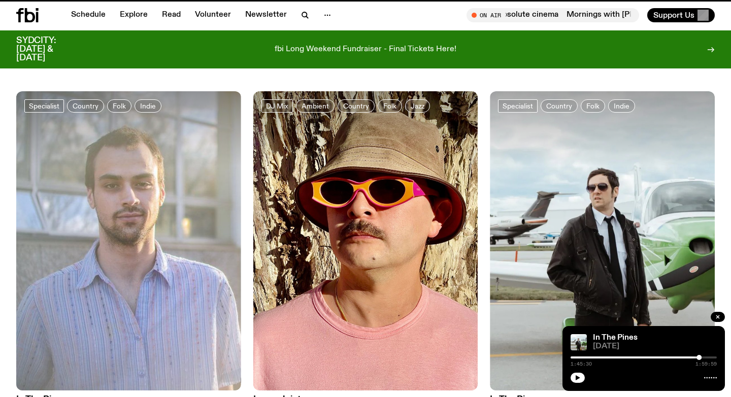
scroll to position [1195, 0]
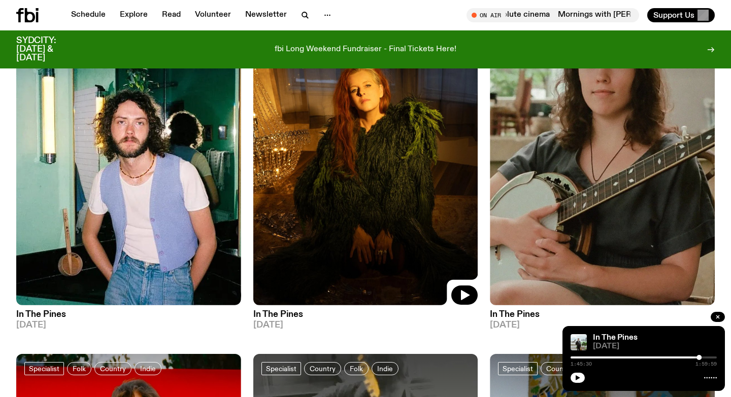
click at [347, 208] on img at bounding box center [365, 155] width 225 height 299
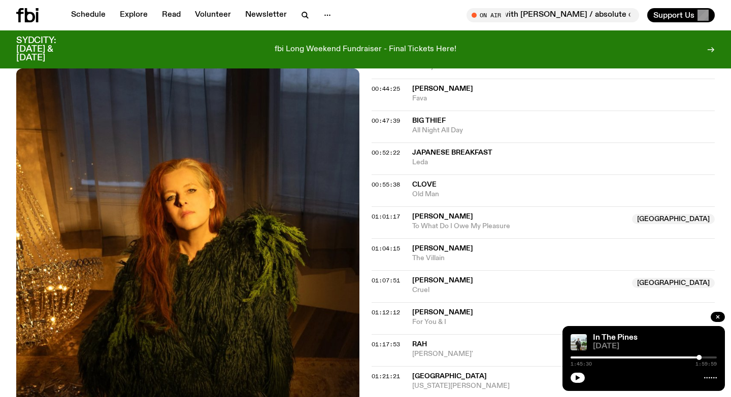
scroll to position [691, 0]
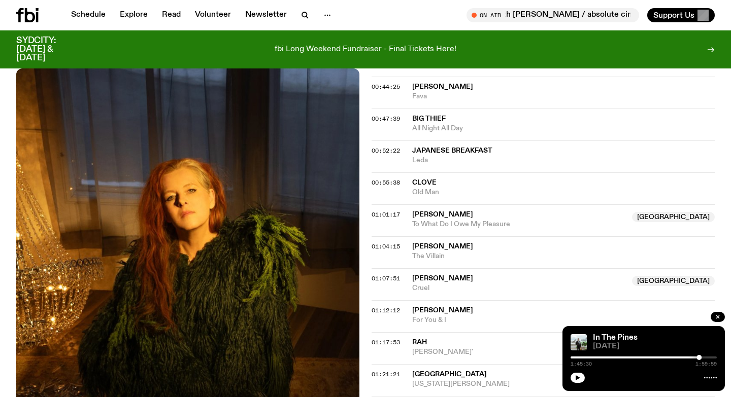
click at [427, 227] on span "To What Do I Owe My Pleasure" at bounding box center [519, 225] width 214 height 10
click at [370, 212] on div "Aired on [DATE] 9:00pm Specialist Country Folk Indie The best new folk and cosm…" at bounding box center [365, 104] width 731 height 1180
click at [371, 215] on span "01:01:17" at bounding box center [385, 215] width 28 height 8
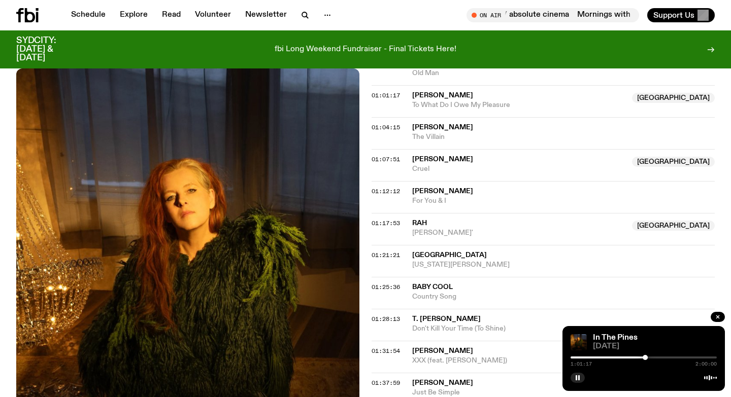
scroll to position [811, 0]
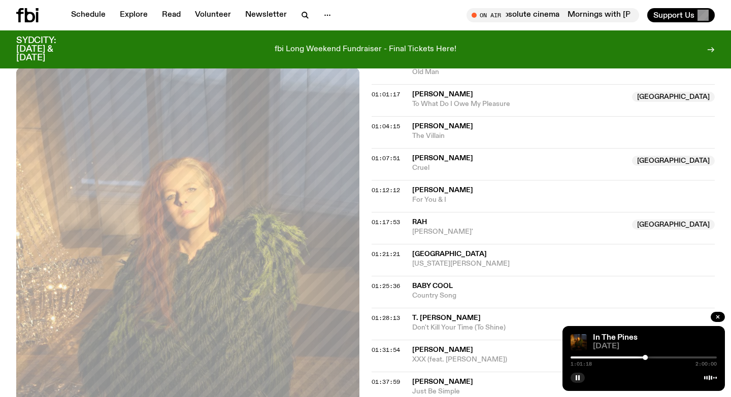
click at [436, 160] on span "[PERSON_NAME]" at bounding box center [442, 158] width 61 height 7
click at [576, 377] on rect "button" at bounding box center [576, 378] width 2 height 5
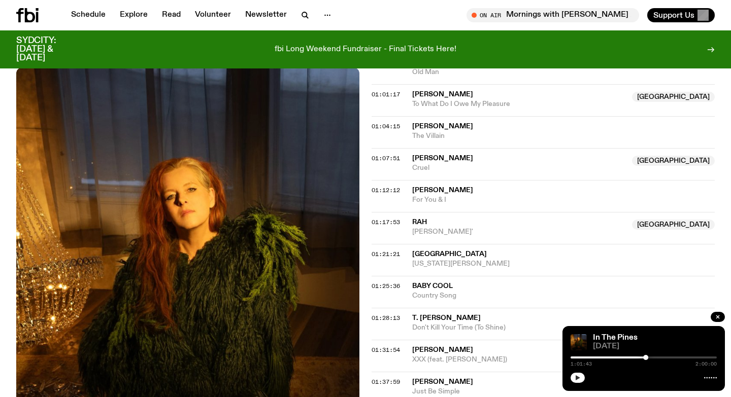
click at [579, 378] on icon "button" at bounding box center [577, 378] width 5 height 5
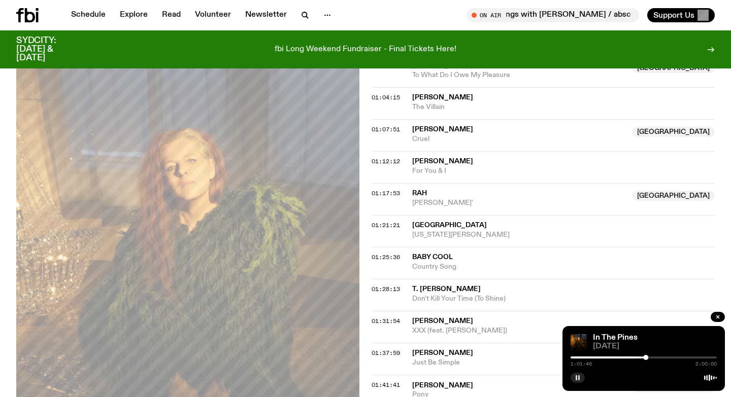
scroll to position [848, 0]
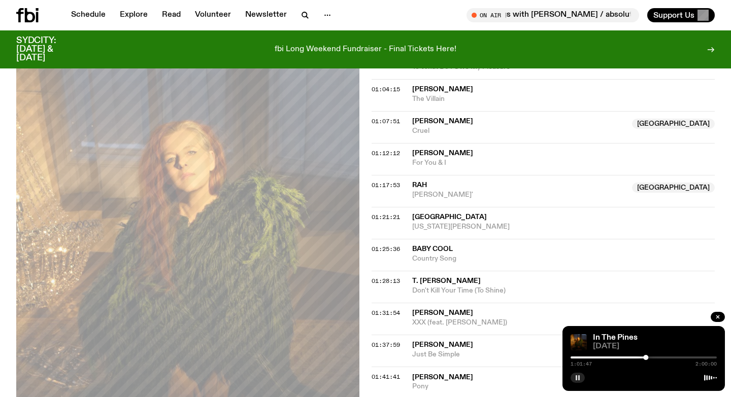
click at [415, 189] on span "Rah" at bounding box center [419, 185] width 15 height 7
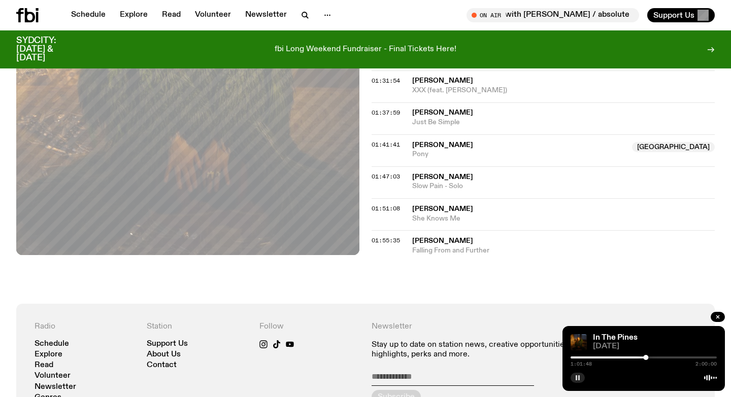
scroll to position [1105, 0]
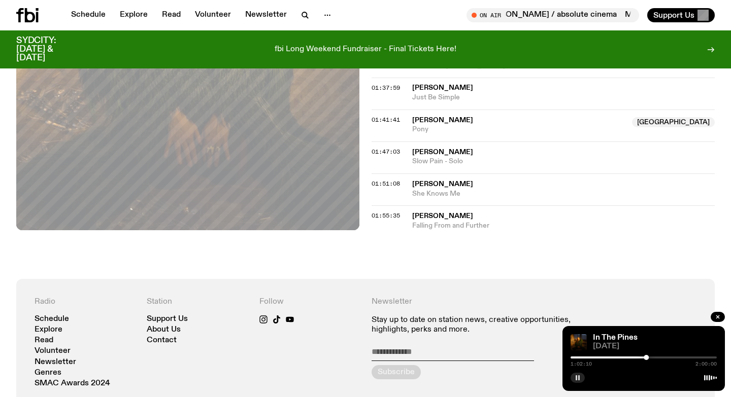
click at [578, 381] on icon "button" at bounding box center [577, 378] width 6 height 6
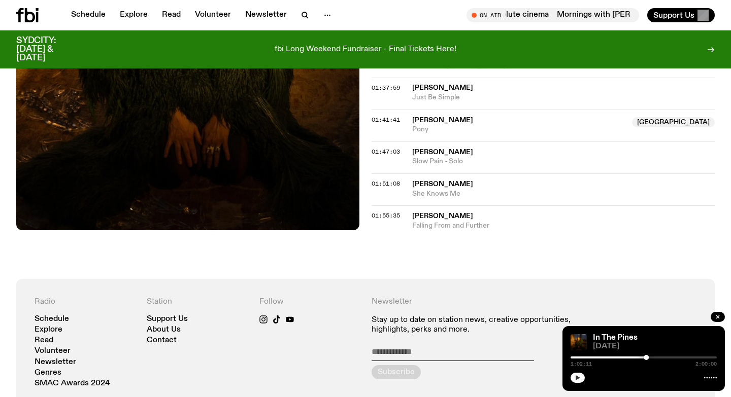
click at [421, 122] on span "[PERSON_NAME]" at bounding box center [442, 120] width 61 height 7
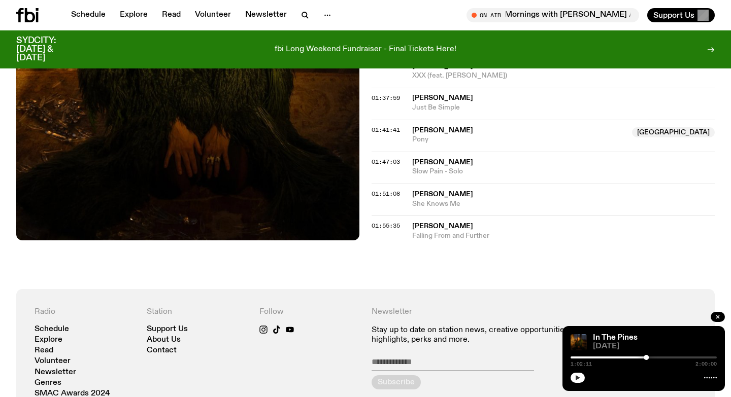
scroll to position [1091, 0]
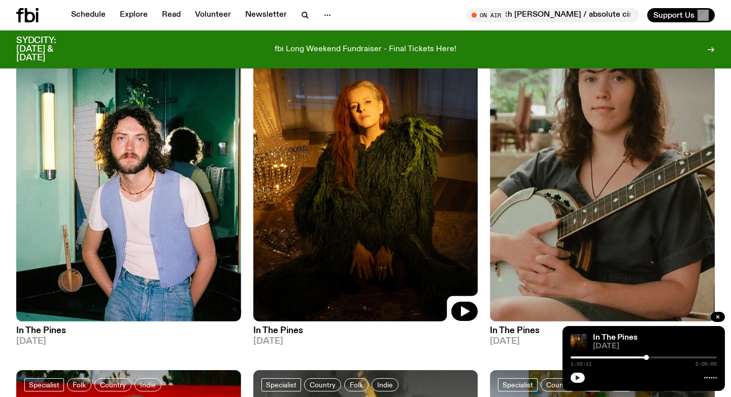
scroll to position [1170, 0]
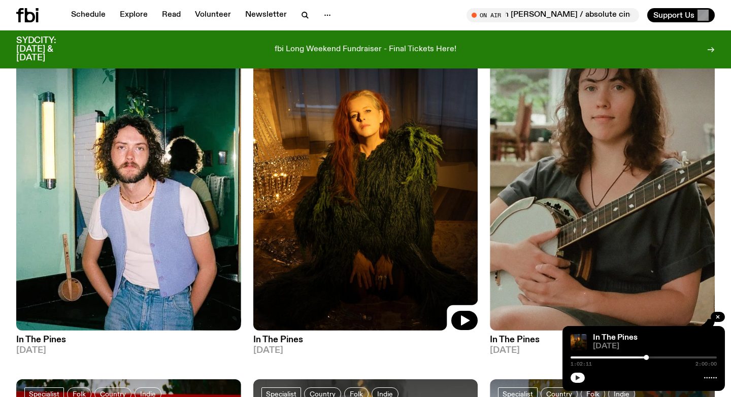
click at [561, 182] on img at bounding box center [602, 180] width 225 height 299
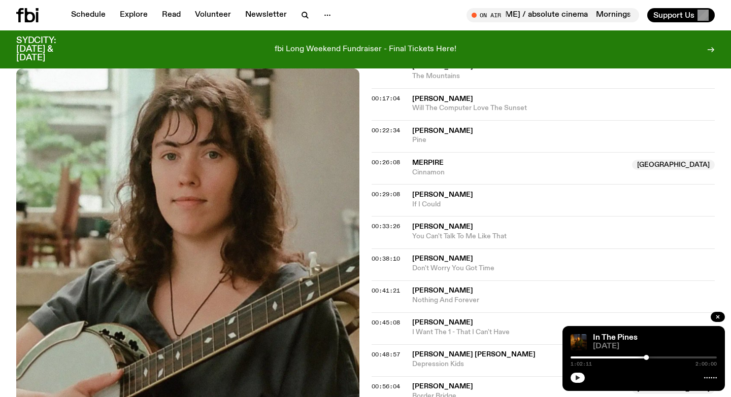
scroll to position [423, 0]
click at [485, 173] on span "Cinnamon" at bounding box center [519, 172] width 214 height 10
click at [366, 161] on div "Aired on [DATE] 9:00pm Specialist Country Folk Indie The best new folk and cosm…" at bounding box center [365, 323] width 731 height 1084
click at [372, 161] on span "00:26:08" at bounding box center [385, 162] width 28 height 8
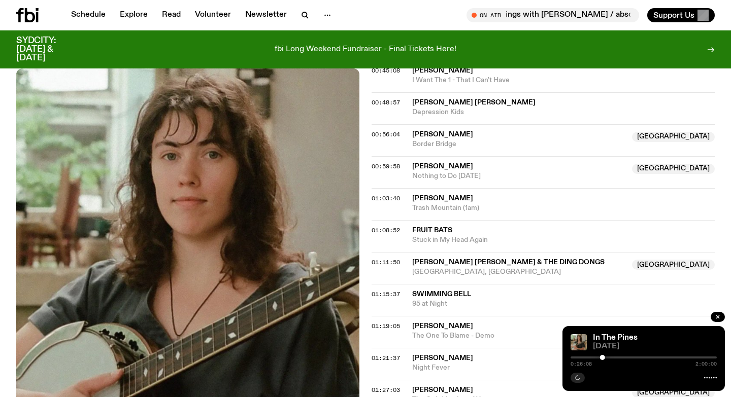
scroll to position [677, 0]
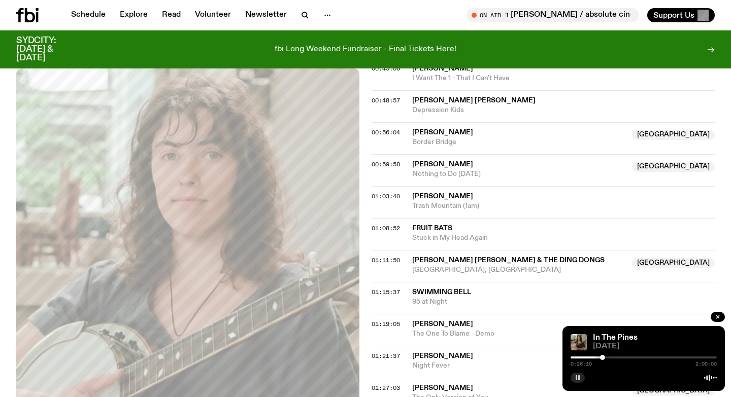
click at [417, 139] on span "Border Bridge" at bounding box center [519, 143] width 214 height 10
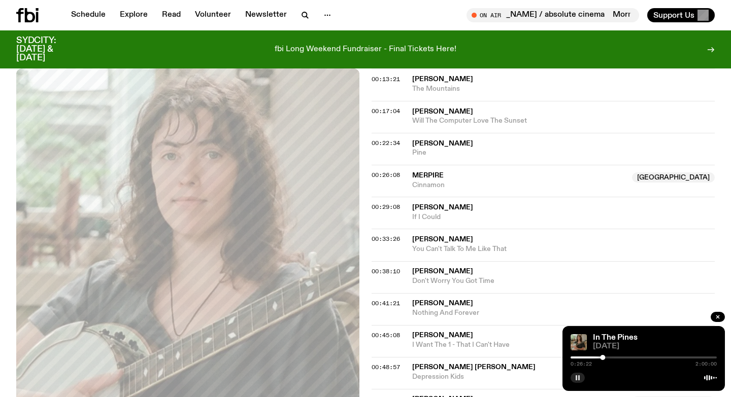
scroll to position [398, 0]
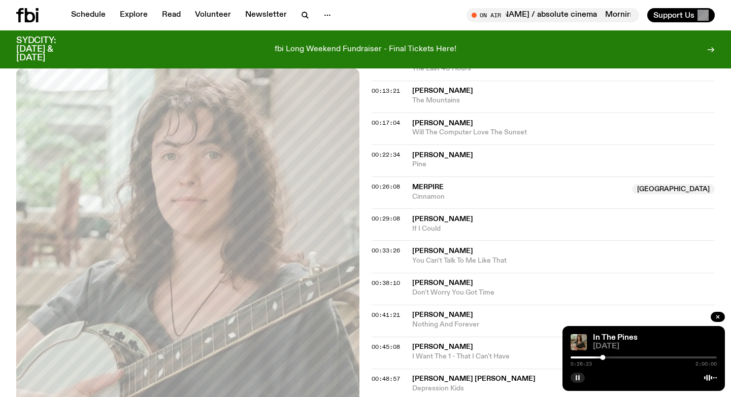
click at [427, 185] on span "Merpire" at bounding box center [427, 187] width 31 height 7
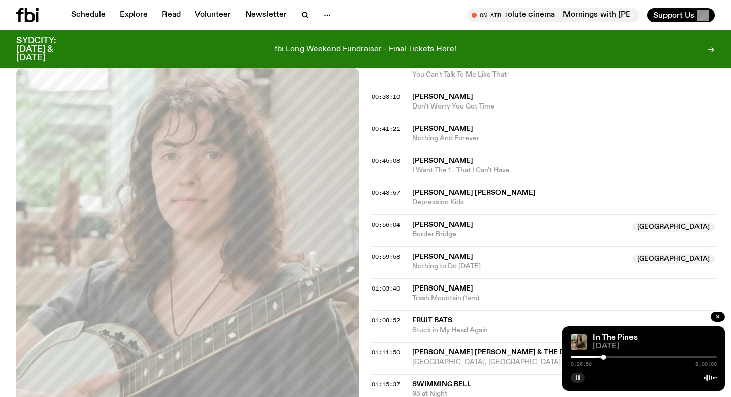
scroll to position [587, 0]
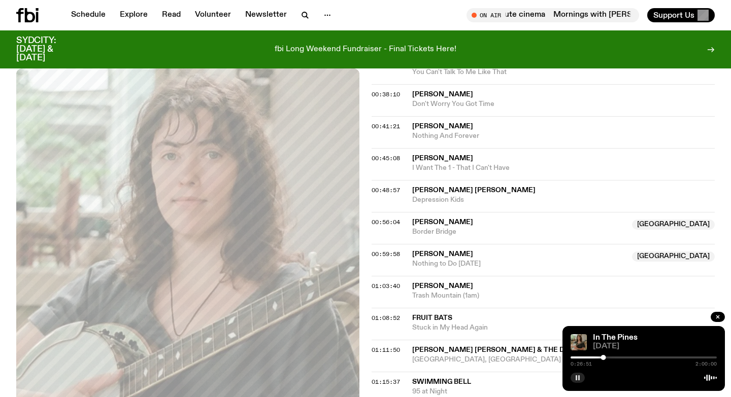
click at [434, 256] on span "[PERSON_NAME]" at bounding box center [442, 254] width 61 height 7
click at [580, 379] on icon "button" at bounding box center [577, 378] width 6 height 6
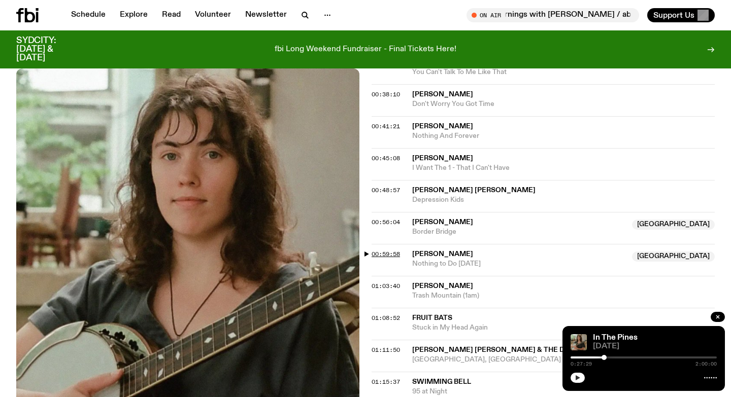
click at [372, 254] on span "00:59:58" at bounding box center [385, 254] width 28 height 8
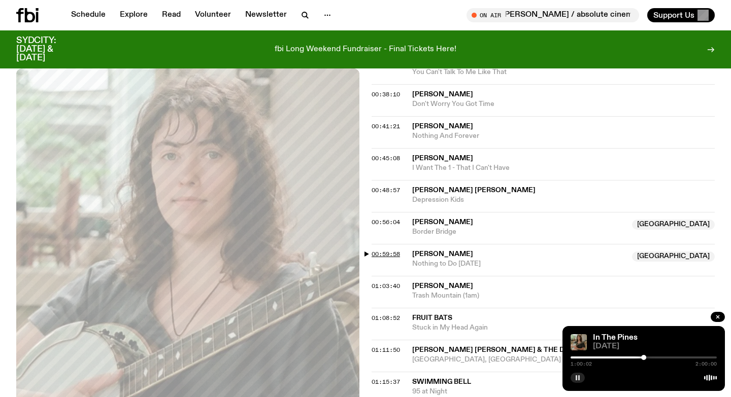
click at [379, 254] on span "00:59:58" at bounding box center [385, 254] width 28 height 8
click at [364, 255] on div "Aired on [DATE] 9:00pm Specialist Country Folk Indie The best new folk and cosm…" at bounding box center [365, 159] width 731 height 1084
click at [383, 254] on span "00:59:58" at bounding box center [385, 254] width 28 height 8
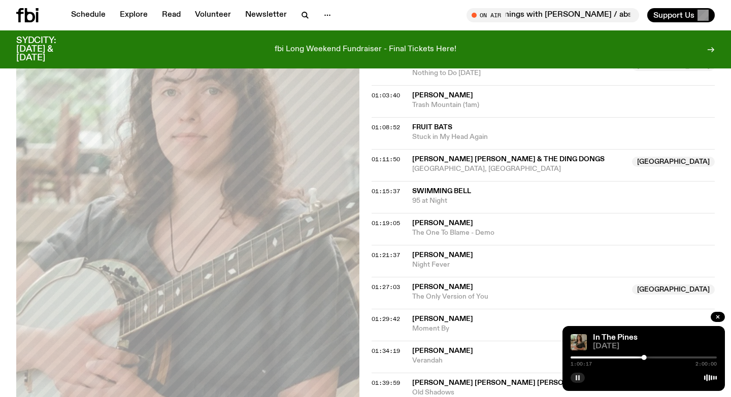
scroll to position [776, 0]
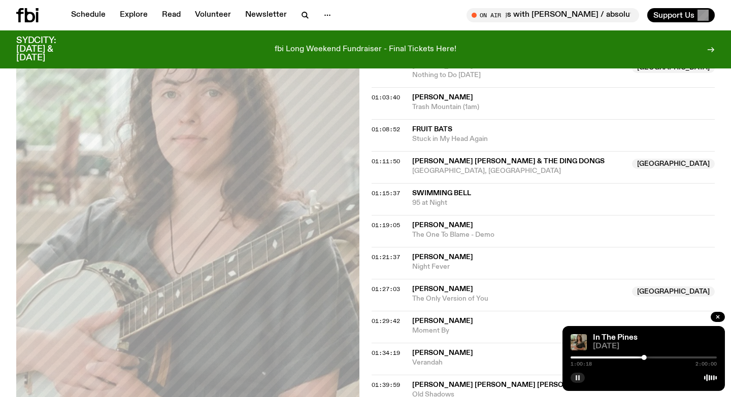
click at [447, 160] on span "[PERSON_NAME] [PERSON_NAME] & The Ding Dongs" at bounding box center [508, 161] width 192 height 7
click at [576, 381] on icon "button" at bounding box center [577, 378] width 6 height 6
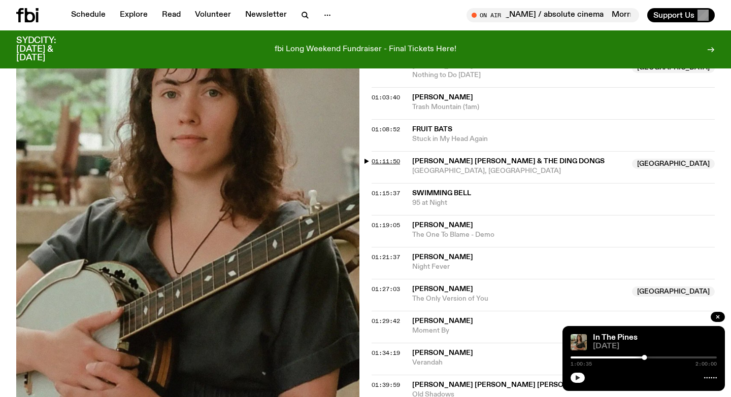
click at [372, 160] on span "01:11:50" at bounding box center [385, 161] width 28 height 8
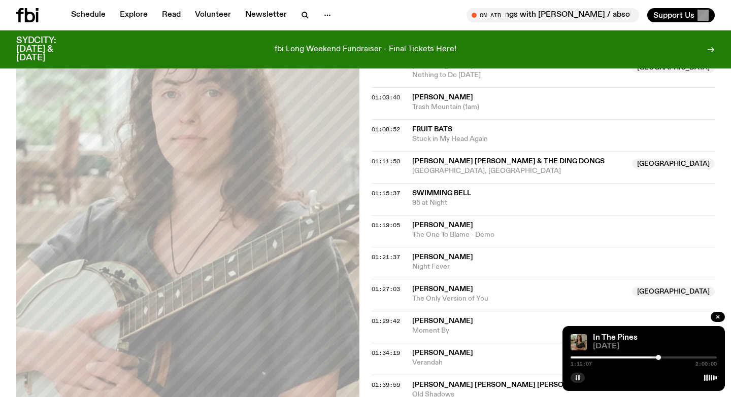
click at [427, 290] on span "[PERSON_NAME]" at bounding box center [442, 289] width 61 height 7
click at [579, 380] on rect "button" at bounding box center [579, 378] width 2 height 5
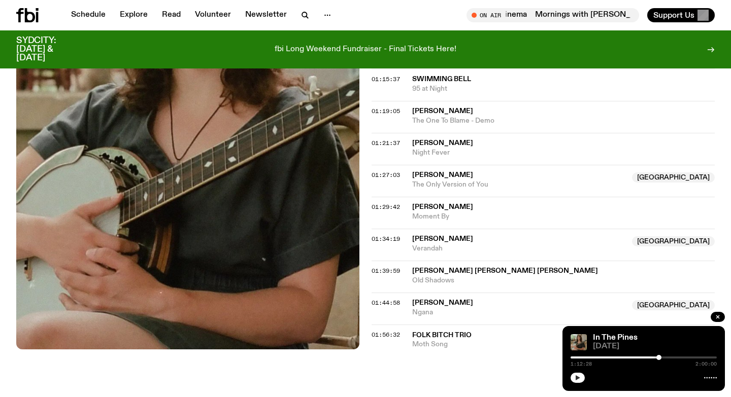
scroll to position [897, 0]
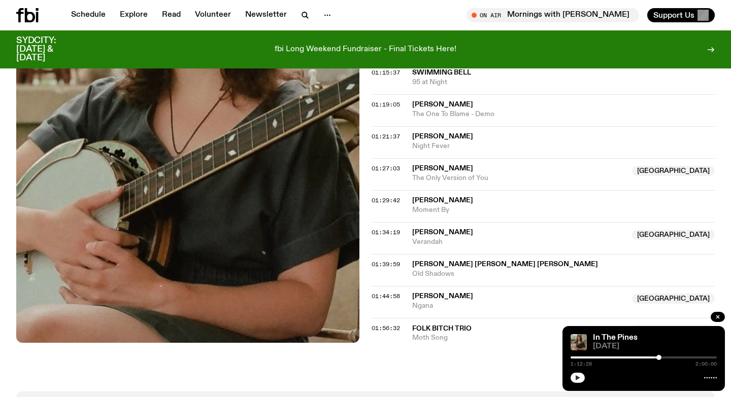
click at [452, 232] on span "[PERSON_NAME]" at bounding box center [442, 232] width 61 height 7
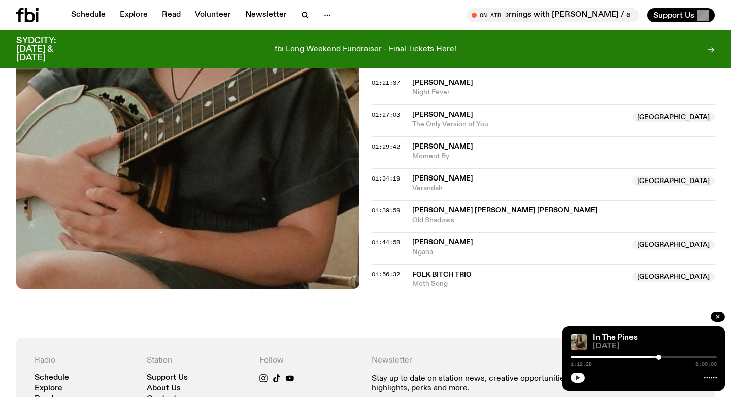
scroll to position [953, 0]
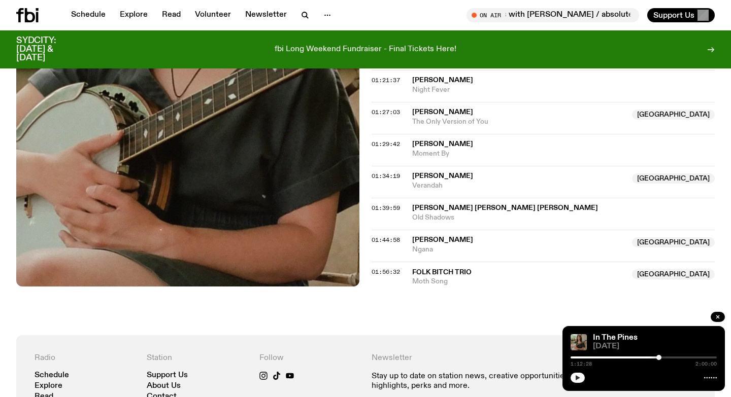
click at [424, 241] on span "[PERSON_NAME]" at bounding box center [442, 239] width 61 height 7
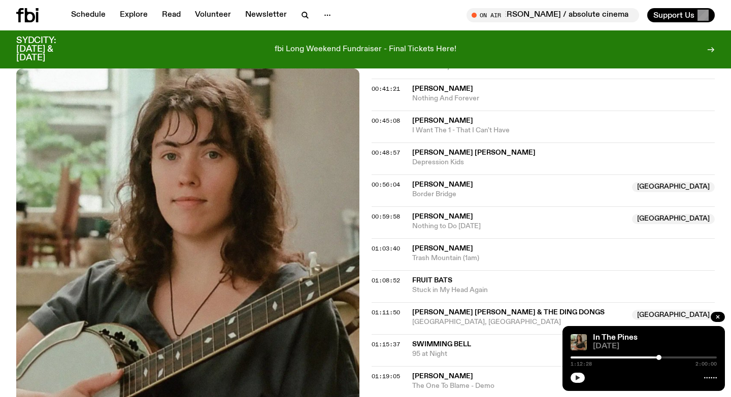
scroll to position [623, 0]
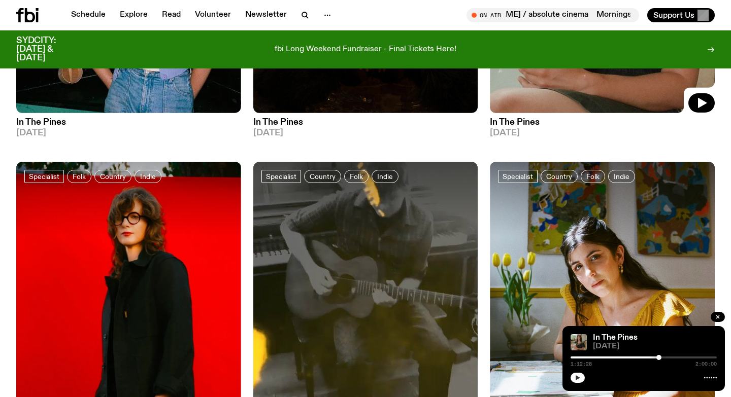
scroll to position [1516, 0]
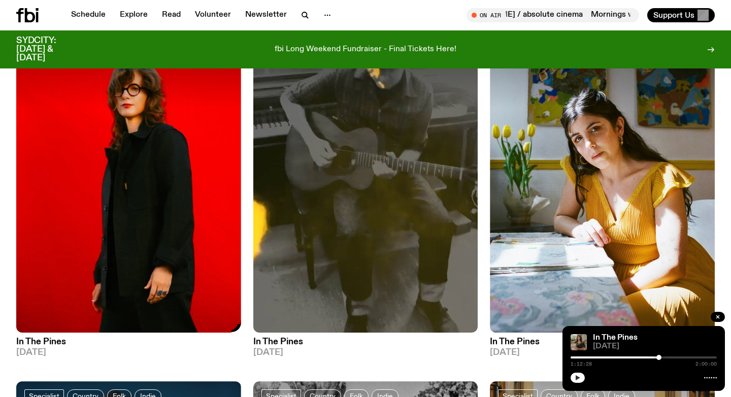
click at [131, 214] on img at bounding box center [128, 182] width 225 height 299
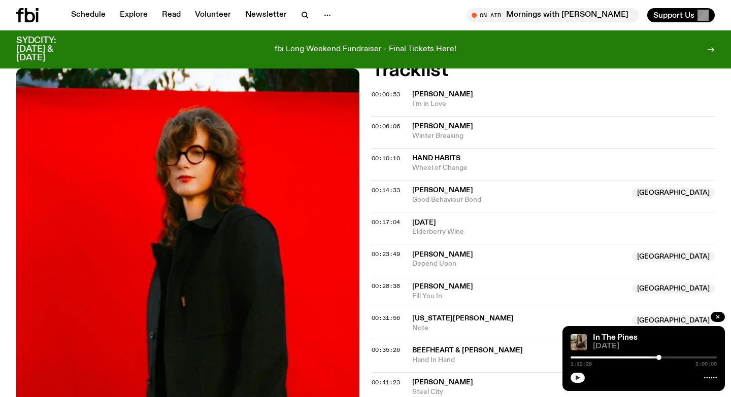
scroll to position [312, 0]
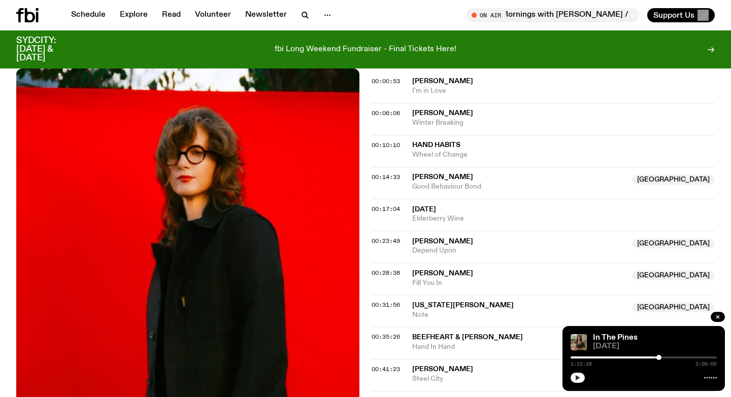
click at [430, 180] on span "[PERSON_NAME]" at bounding box center [442, 177] width 61 height 7
click at [373, 175] on span "00:14:33" at bounding box center [385, 177] width 28 height 8
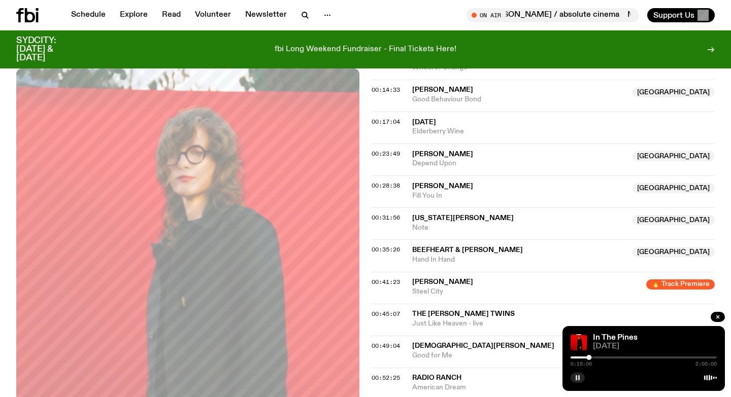
scroll to position [400, 0]
click at [376, 186] on span "00:28:38" at bounding box center [385, 185] width 28 height 8
click at [423, 219] on span "[US_STATE][PERSON_NAME]" at bounding box center [462, 217] width 101 height 7
click at [377, 216] on span "00:31:56" at bounding box center [385, 217] width 28 height 8
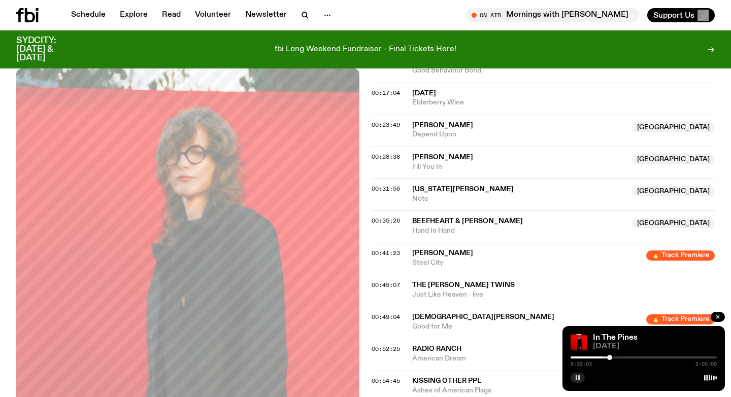
scroll to position [429, 0]
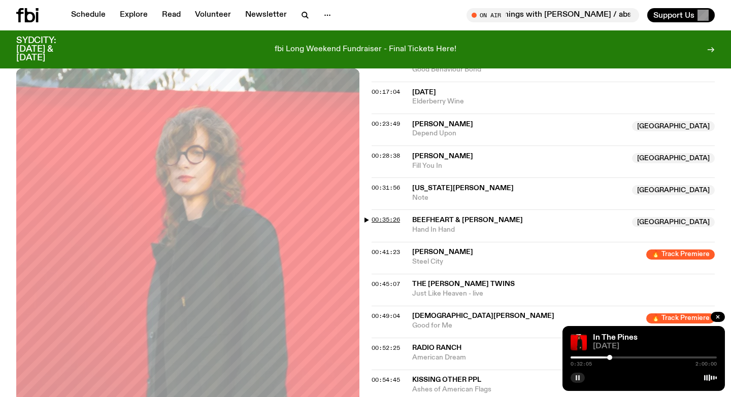
click at [373, 220] on span "00:35:26" at bounding box center [385, 220] width 28 height 8
click at [446, 225] on span "Hand In Hand" at bounding box center [519, 230] width 214 height 10
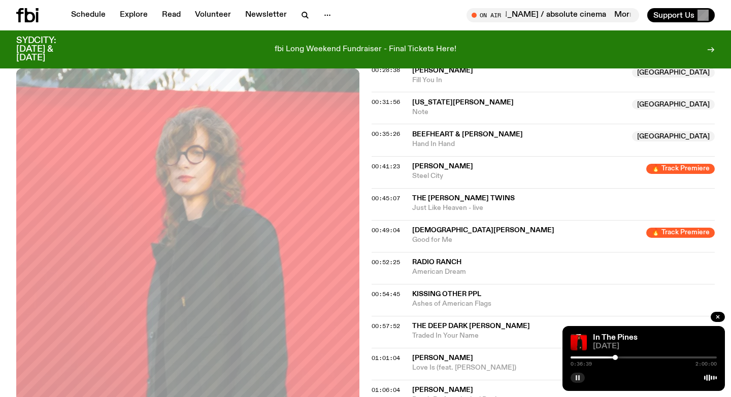
scroll to position [519, 0]
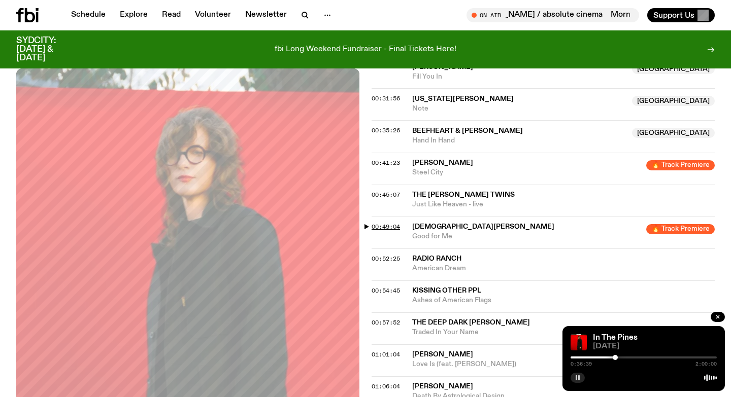
click at [380, 228] on span "00:49:04" at bounding box center [385, 227] width 28 height 8
click at [437, 235] on span "Good for Me" at bounding box center [526, 237] width 228 height 10
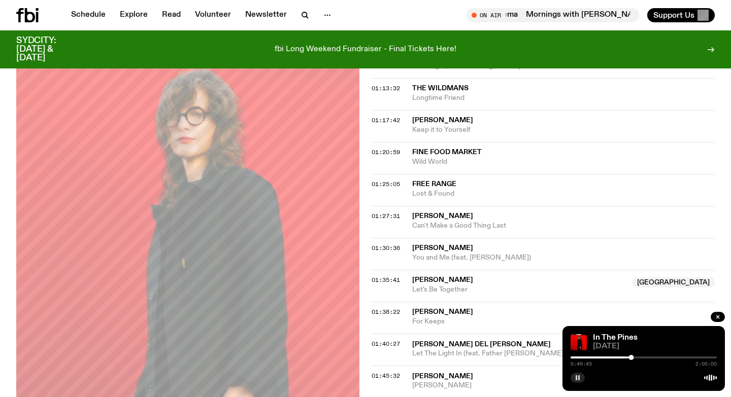
scroll to position [985, 0]
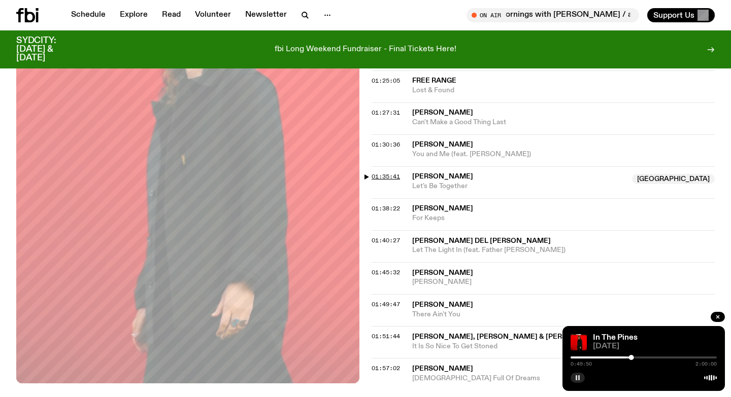
click at [372, 176] on span "01:35:41" at bounding box center [385, 177] width 28 height 8
click at [437, 182] on span "Let's Be Together" at bounding box center [519, 187] width 214 height 10
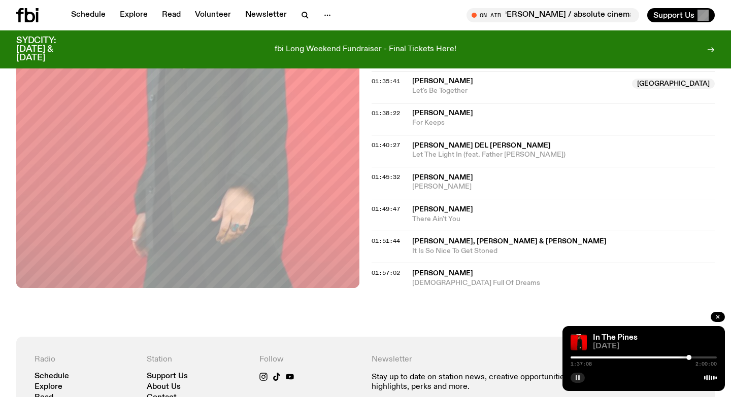
scroll to position [897, 0]
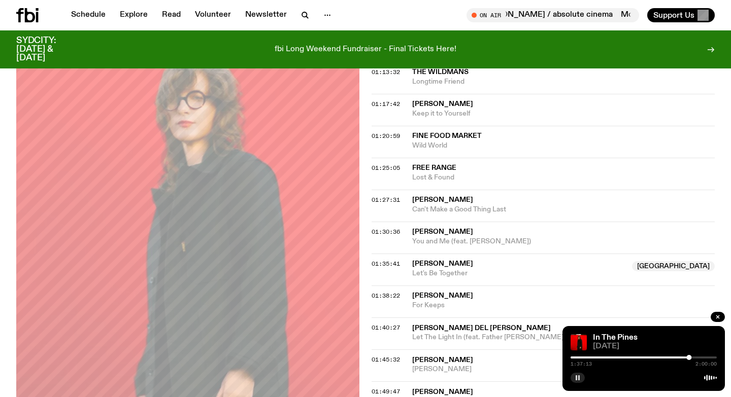
click at [576, 380] on rect "button" at bounding box center [576, 378] width 2 height 5
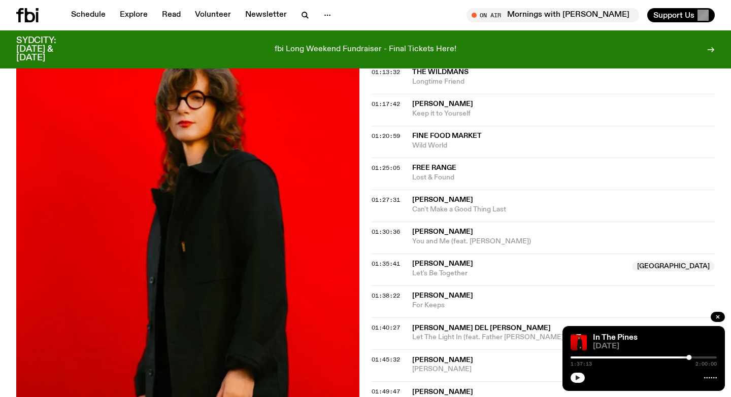
click at [373, 294] on span "01:38:22" at bounding box center [385, 296] width 28 height 8
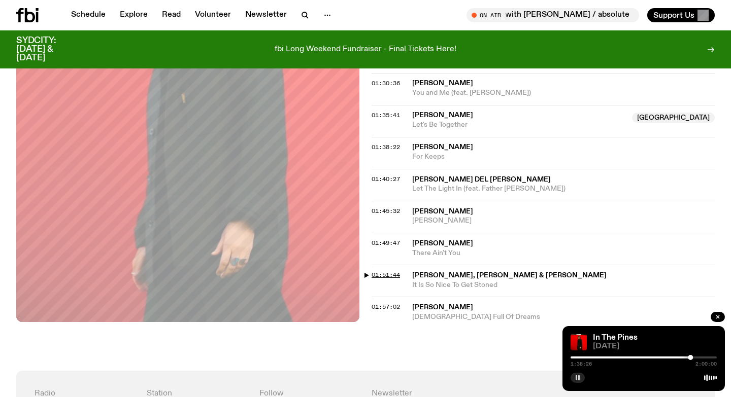
scroll to position [1043, 0]
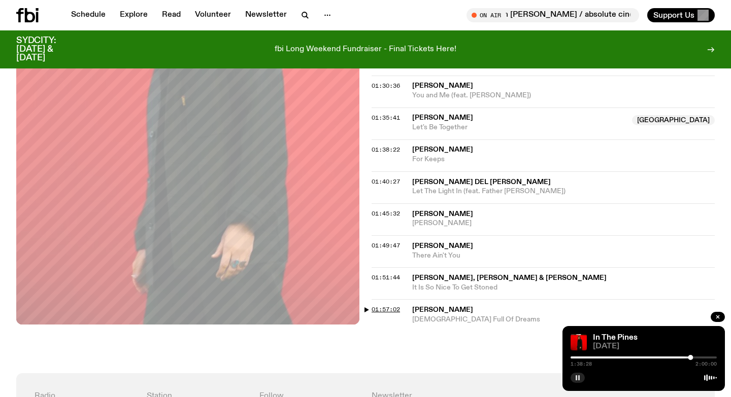
click at [384, 310] on span "01:57:02" at bounding box center [385, 310] width 28 height 8
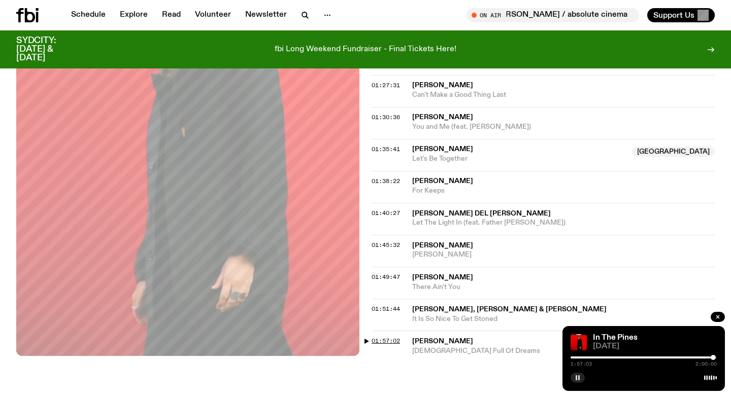
scroll to position [1000, 0]
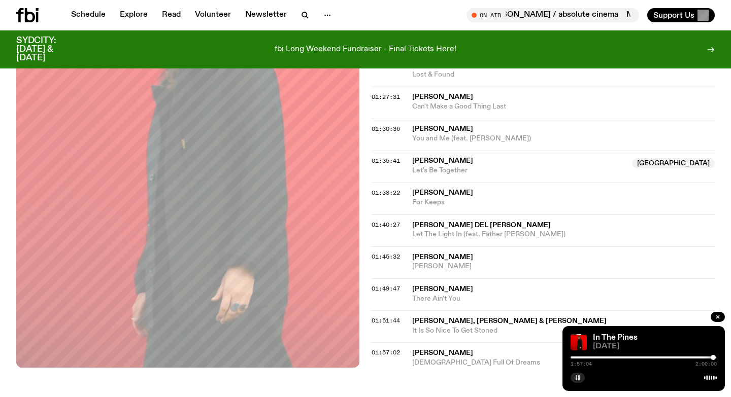
click at [419, 355] on span "[PERSON_NAME]" at bounding box center [442, 353] width 61 height 7
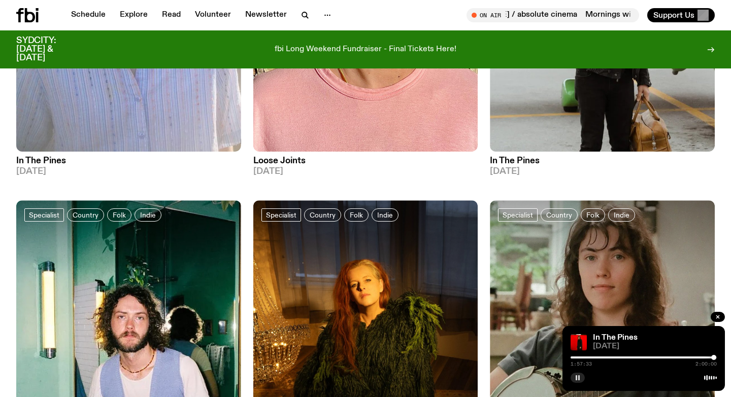
scroll to position [1516, 0]
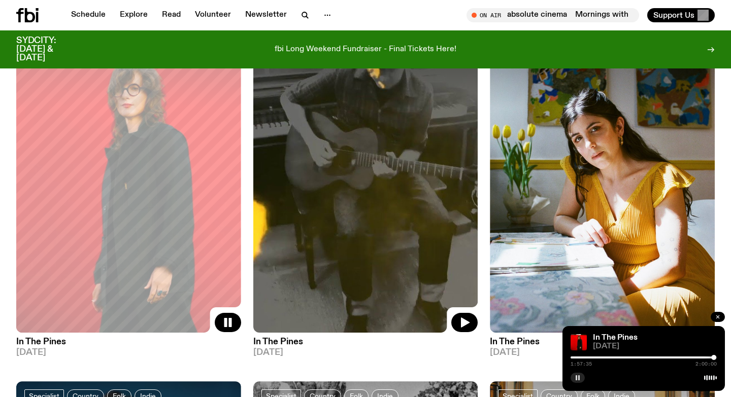
click at [715, 319] on icon "button" at bounding box center [718, 317] width 6 height 6
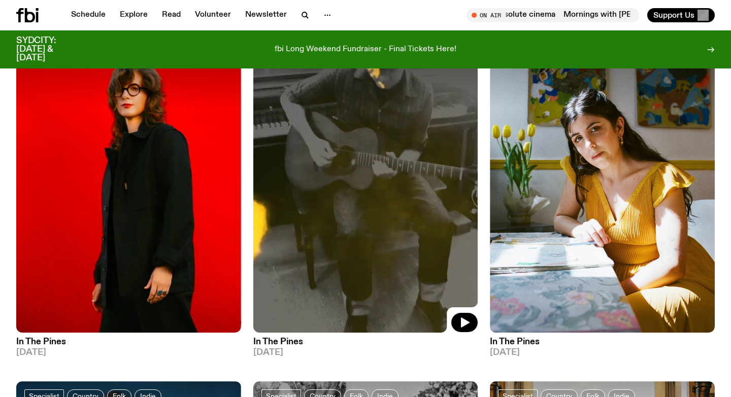
click at [426, 182] on img at bounding box center [365, 182] width 225 height 299
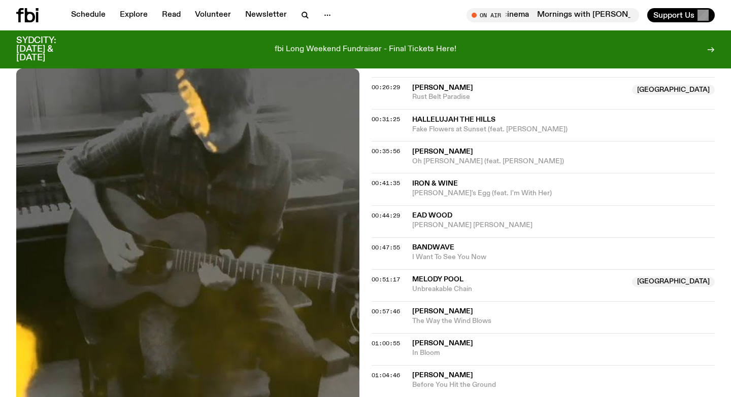
scroll to position [430, 0]
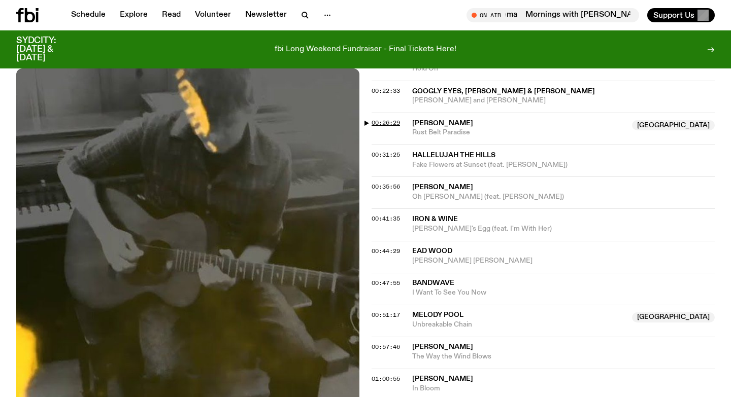
click at [378, 119] on span "00:26:29" at bounding box center [385, 123] width 28 height 8
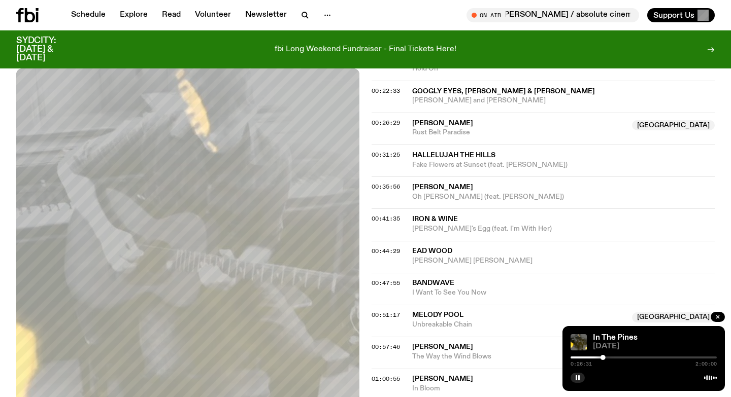
click at [421, 122] on span "[PERSON_NAME]" at bounding box center [442, 123] width 61 height 7
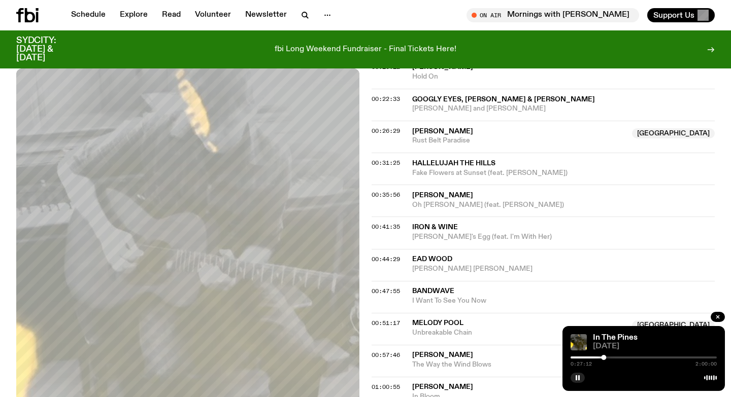
scroll to position [421, 0]
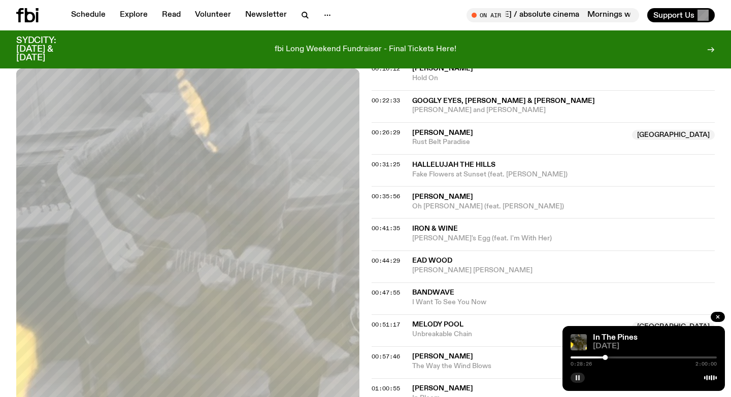
click at [577, 382] on button "button" at bounding box center [577, 378] width 14 height 10
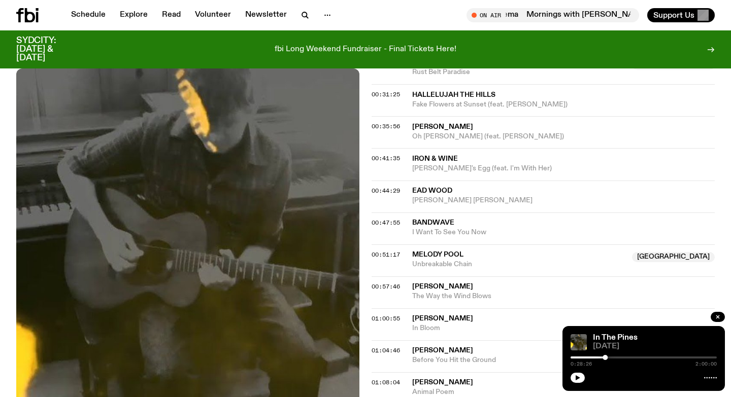
scroll to position [491, 0]
click at [420, 257] on span "Melody Pool" at bounding box center [437, 254] width 51 height 7
click at [364, 250] on div "Aired on [DATE] 9:00pm Specialist Country Folk Indie The best new folk and cosm…" at bounding box center [365, 287] width 731 height 1148
click at [365, 254] on div "Aired on [DATE] 9:00pm Specialist Country Folk Indie The best new folk and cosm…" at bounding box center [365, 287] width 731 height 1148
click at [370, 254] on div "Aired on [DATE] 9:00pm Specialist Country Folk Indie The best new folk and cosm…" at bounding box center [365, 287] width 731 height 1148
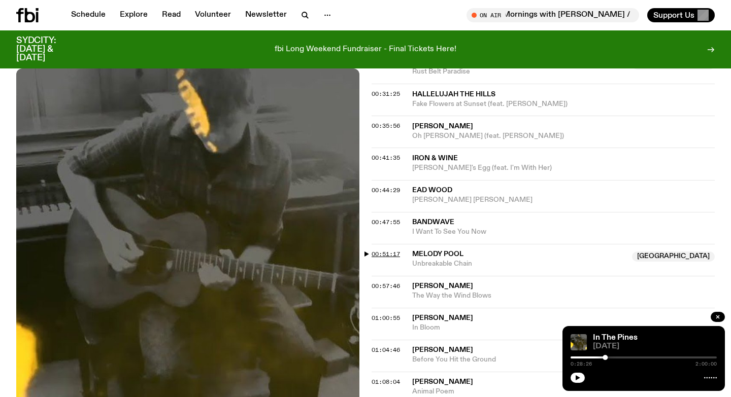
click at [374, 253] on span "00:51:17" at bounding box center [385, 254] width 28 height 8
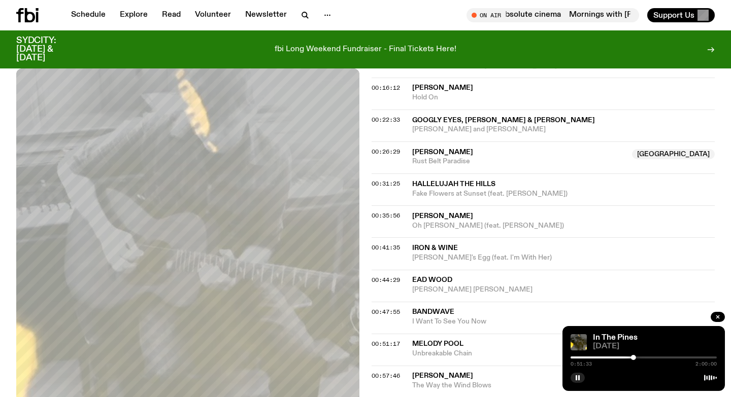
scroll to position [392, 0]
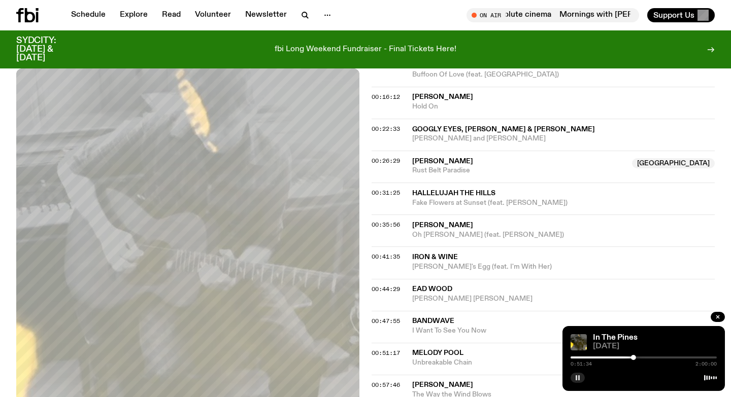
click at [576, 379] on rect "button" at bounding box center [576, 378] width 2 height 5
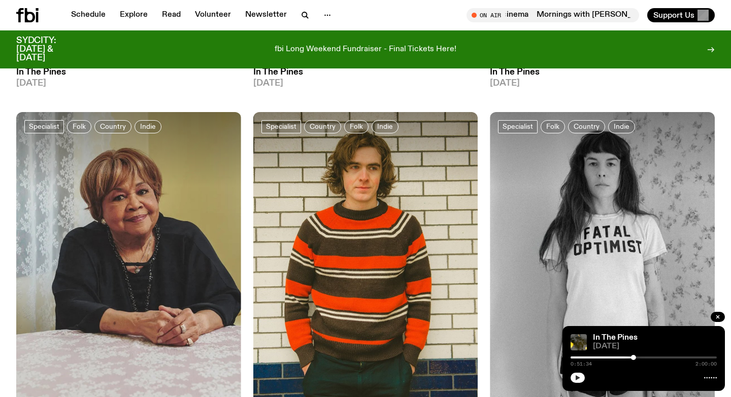
scroll to position [1516, 0]
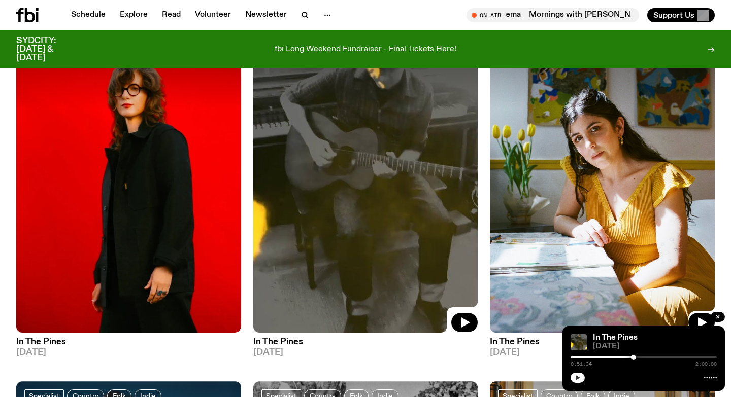
click at [597, 185] on img at bounding box center [602, 182] width 225 height 299
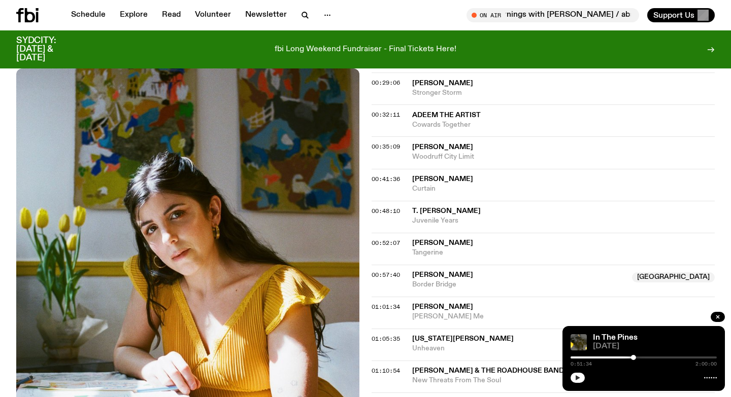
scroll to position [546, 0]
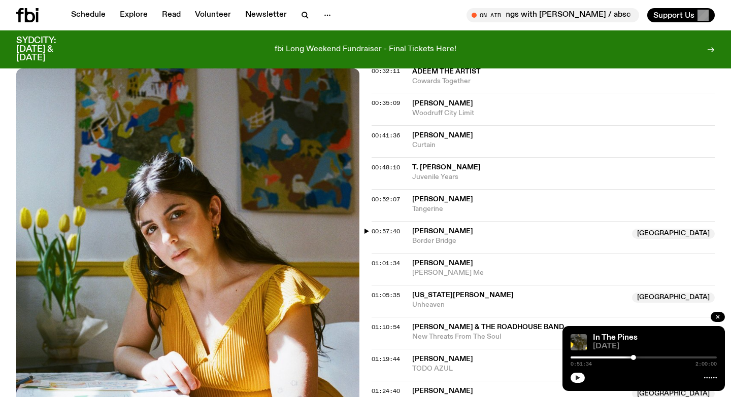
click at [387, 230] on span "00:57:40" at bounding box center [385, 231] width 28 height 8
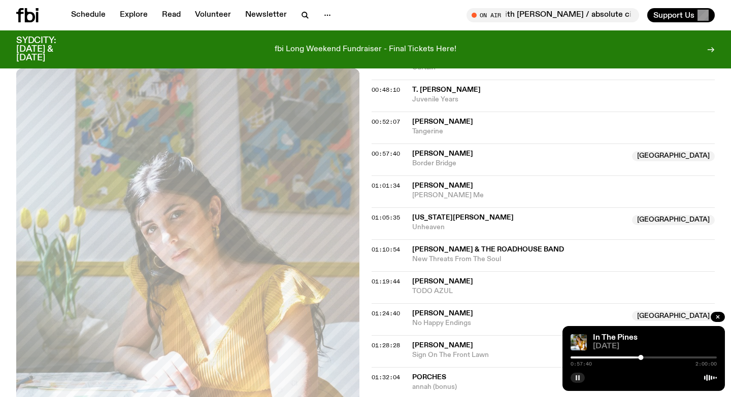
scroll to position [633, 0]
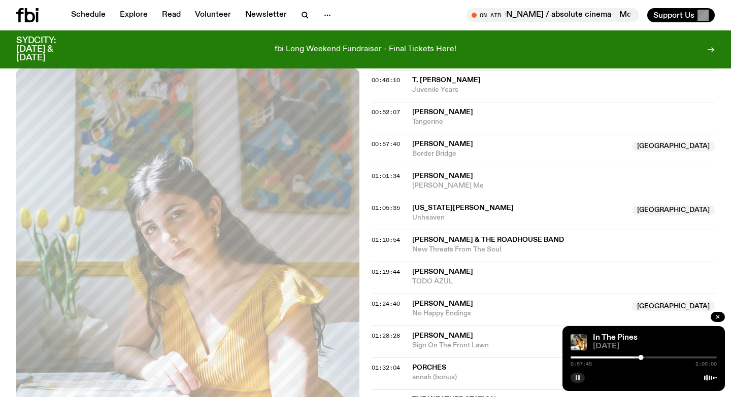
click at [433, 147] on span "[PERSON_NAME]" at bounding box center [442, 144] width 61 height 7
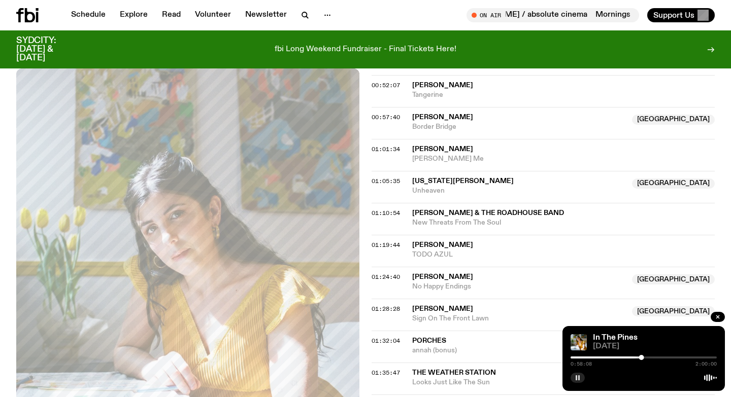
scroll to position [661, 0]
click at [371, 179] on span "01:05:35" at bounding box center [385, 180] width 28 height 8
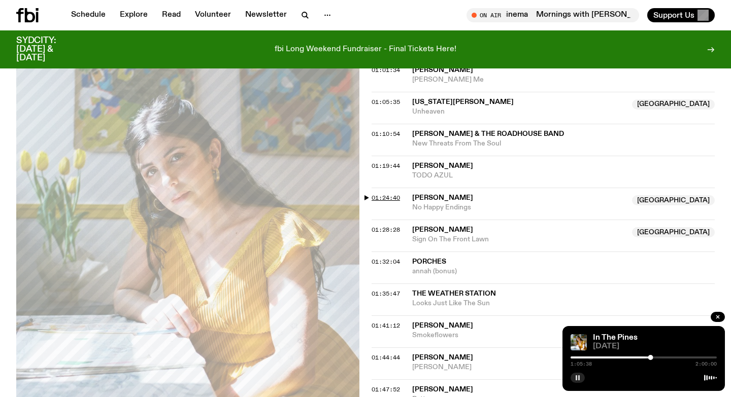
click at [384, 198] on span "01:24:40" at bounding box center [385, 198] width 28 height 8
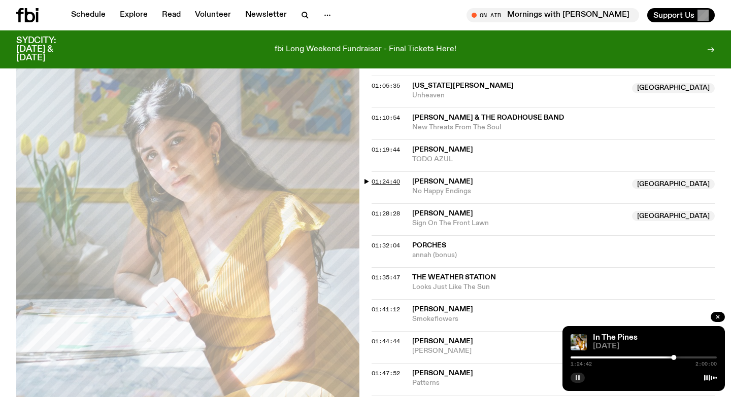
scroll to position [772, 0]
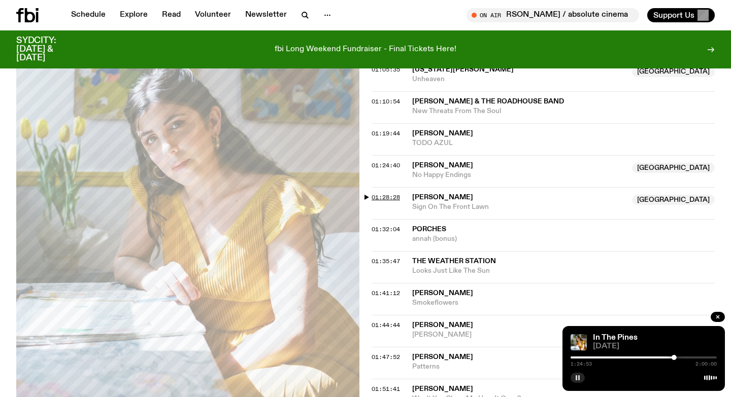
click at [375, 197] on span "01:28:28" at bounding box center [385, 197] width 28 height 8
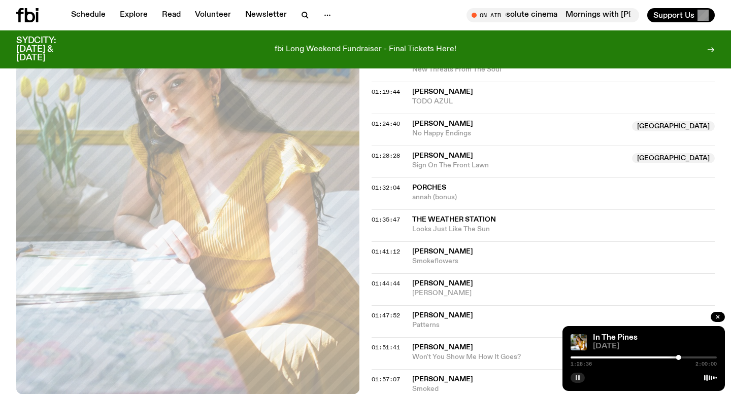
scroll to position [809, 0]
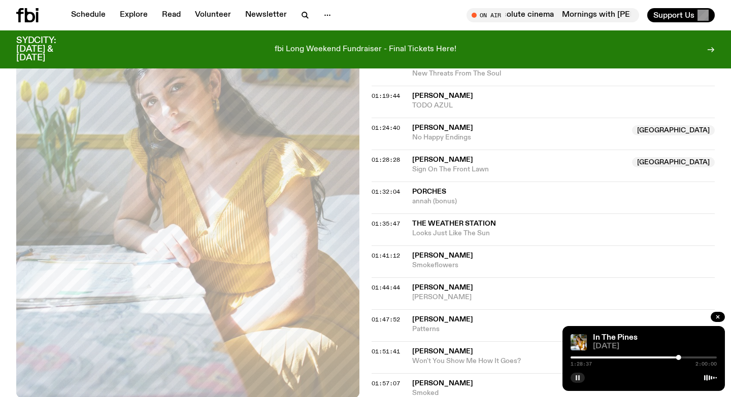
click at [429, 166] on span "Sign On The Front Lawn" at bounding box center [519, 170] width 214 height 10
